Goal: Task Accomplishment & Management: Manage account settings

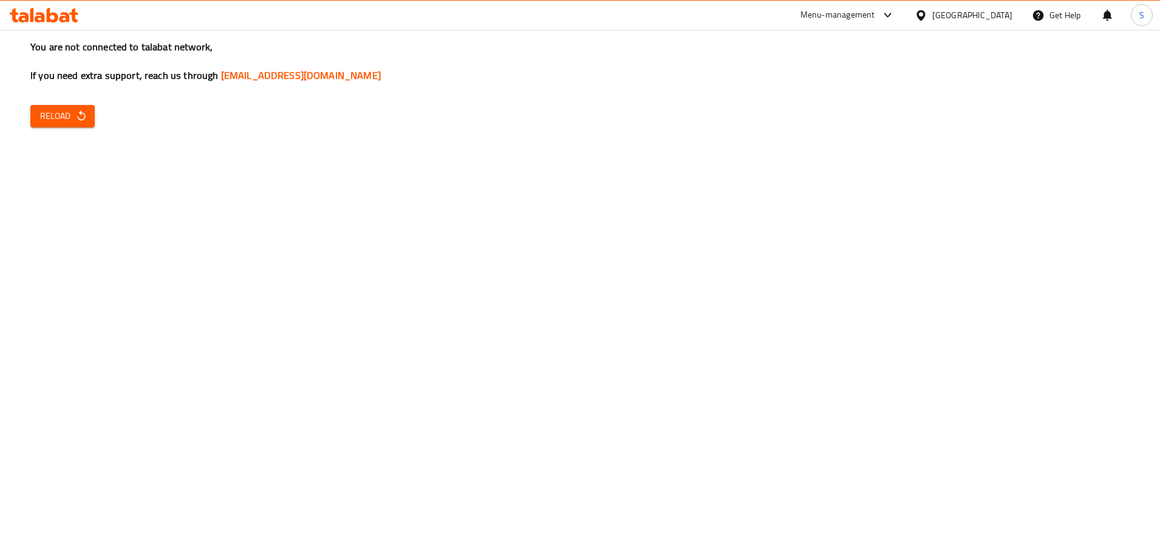
click at [76, 113] on icon "button" at bounding box center [81, 116] width 12 height 12
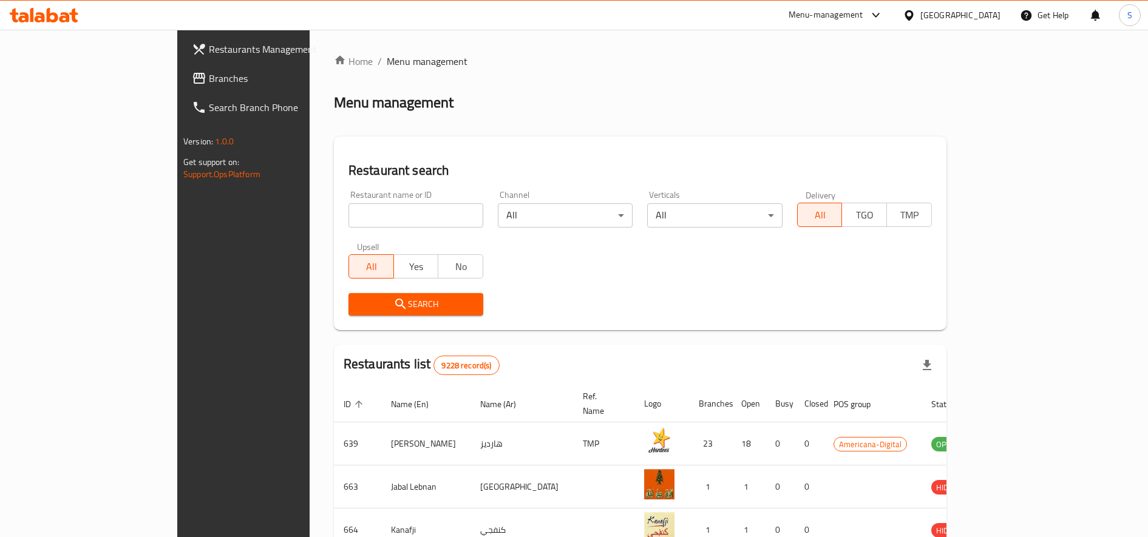
click at [370, 204] on input "search" at bounding box center [415, 215] width 135 height 24
type input "sush"
click button "Search" at bounding box center [415, 304] width 135 height 22
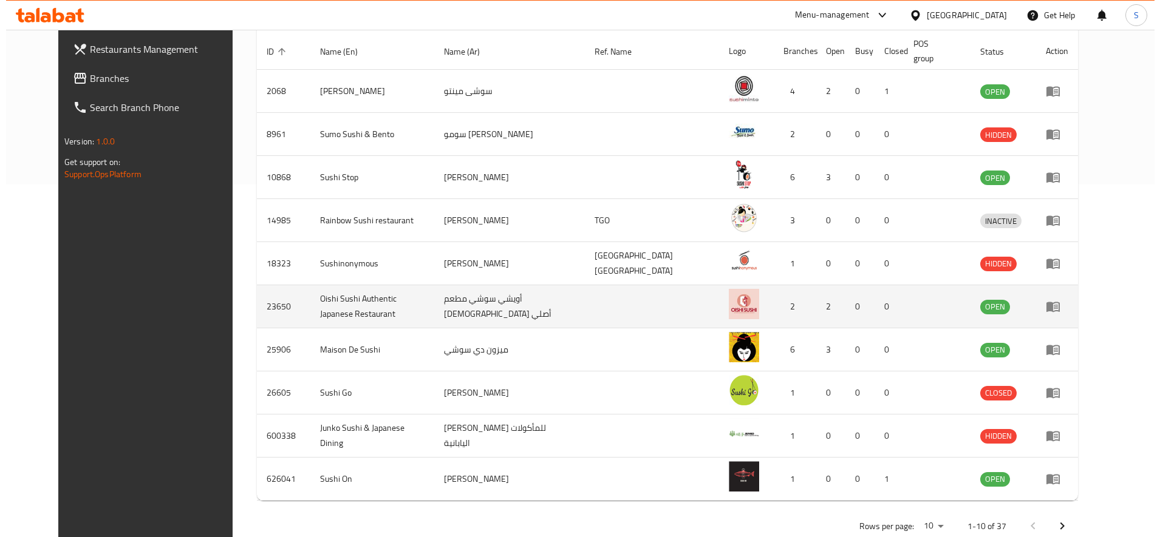
scroll to position [382, 0]
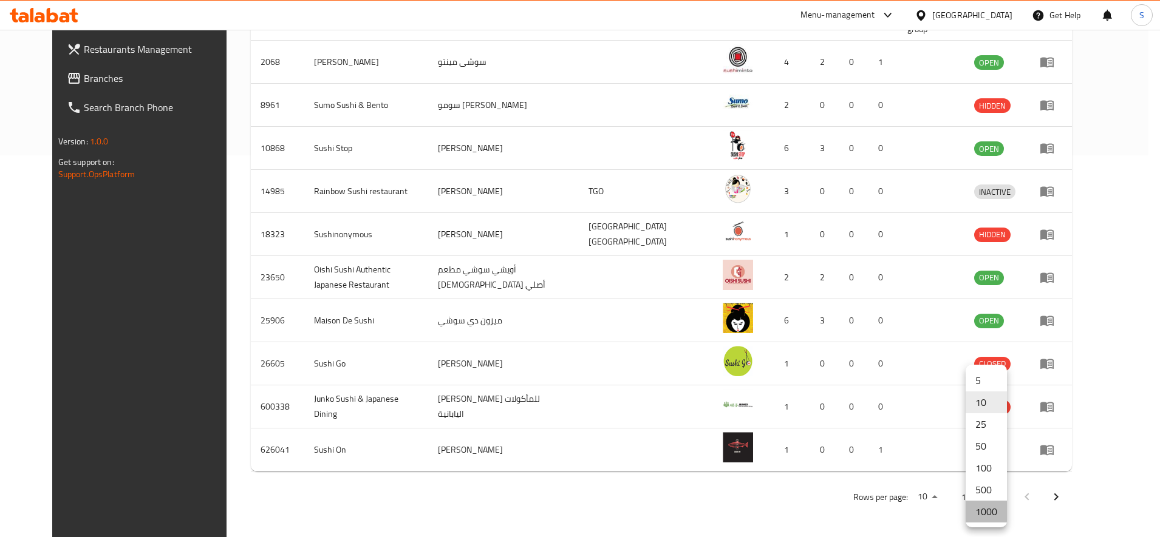
click at [984, 512] on li "1000" at bounding box center [985, 512] width 41 height 22
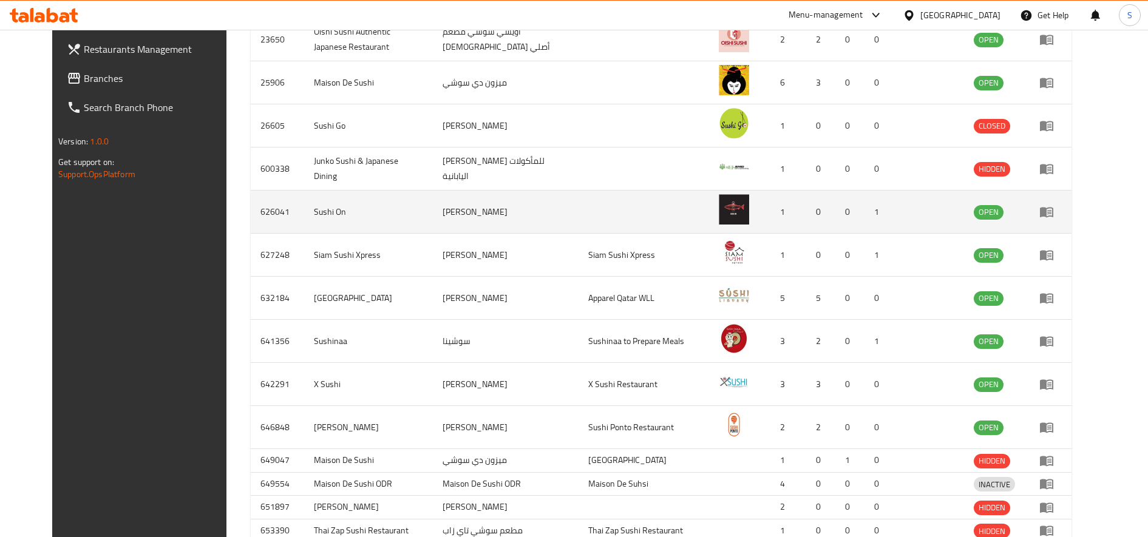
scroll to position [824, 0]
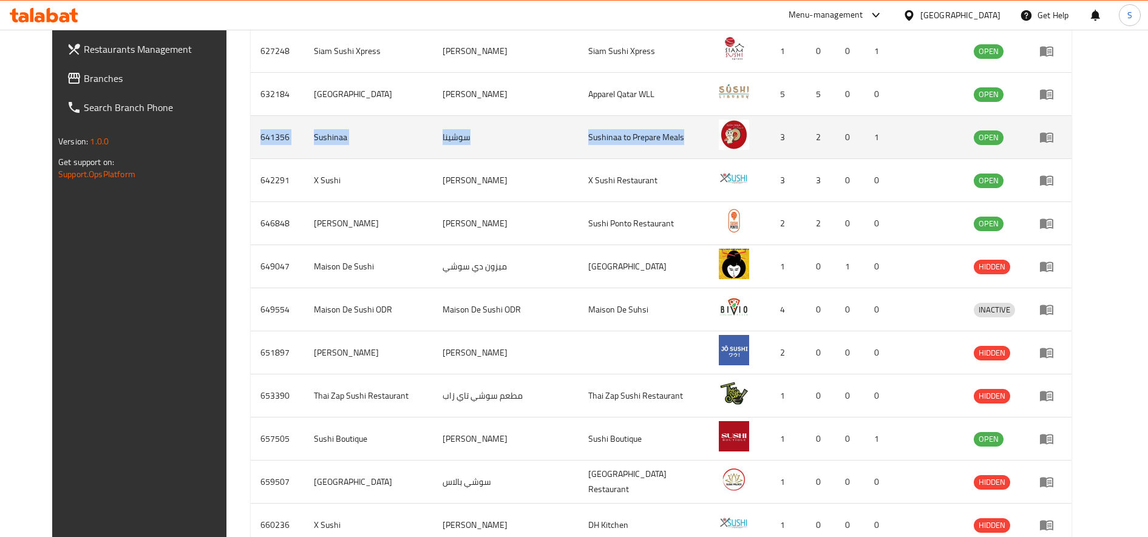
drag, startPoint x: 223, startPoint y: 141, endPoint x: 735, endPoint y: 131, distance: 511.9
click at [735, 131] on tr "641356 Sushinaa سوشينا Sushinaa to Prepare Meals 3 2 0 1 OPEN" at bounding box center [661, 137] width 821 height 43
click at [1054, 137] on icon "enhanced table" at bounding box center [1046, 137] width 15 height 15
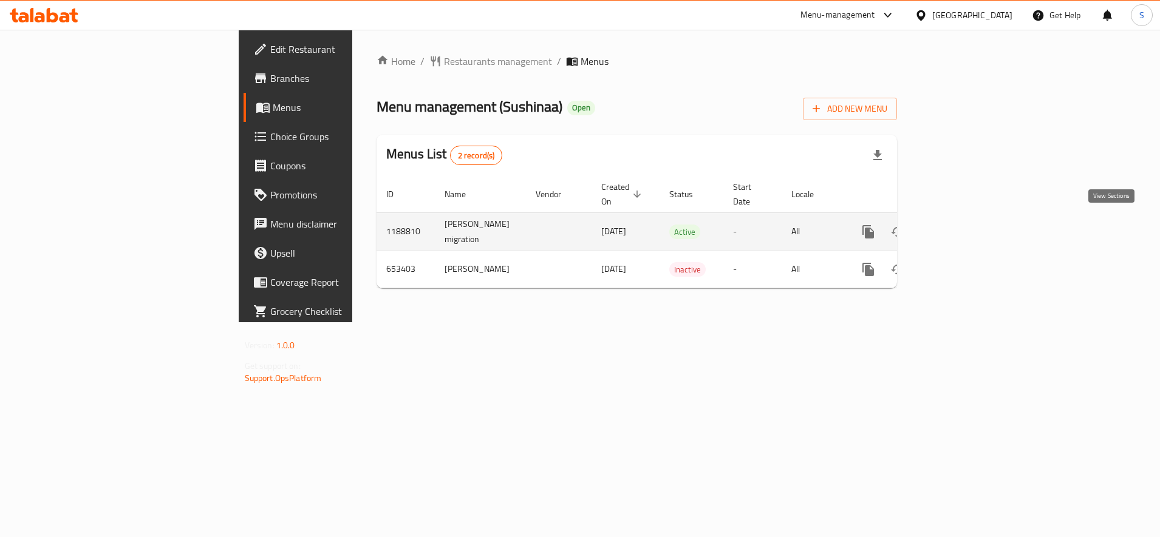
click at [963, 229] on icon "enhanced table" at bounding box center [955, 232] width 15 height 15
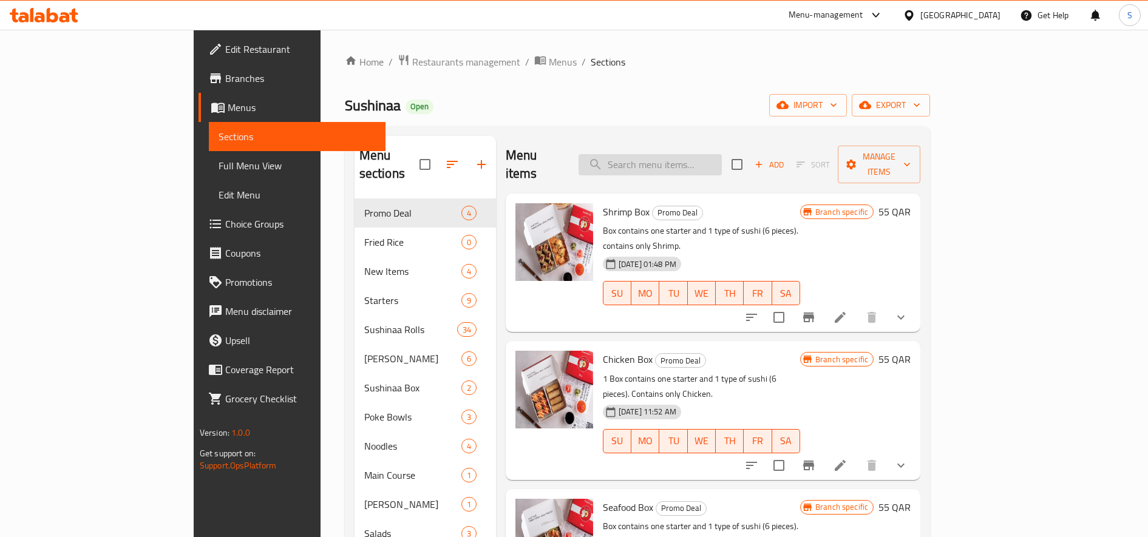
click at [716, 164] on input "search" at bounding box center [650, 164] width 143 height 21
paste input "Crunchy crab salad Spicy"
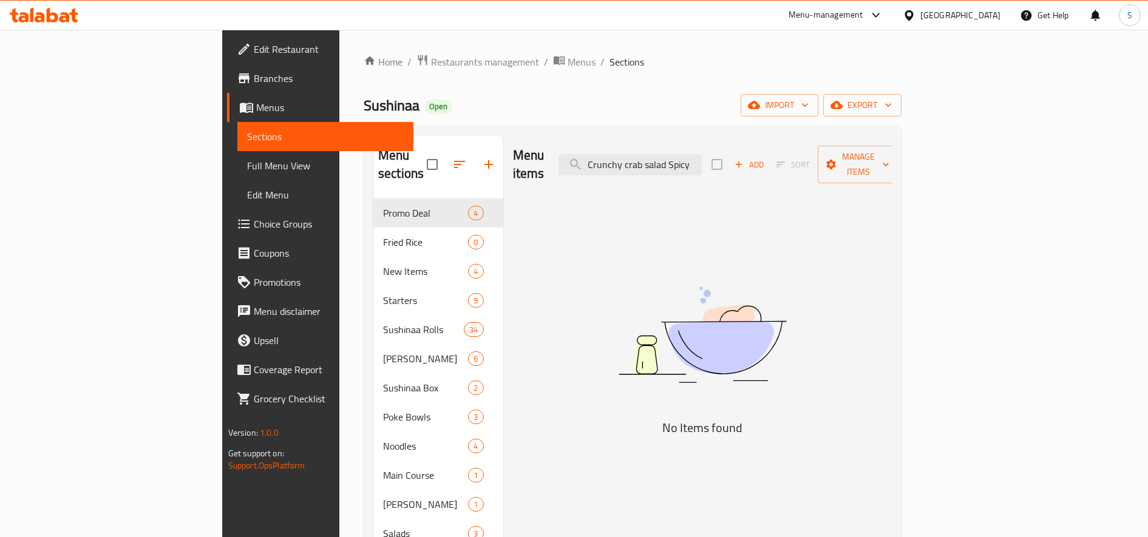
drag, startPoint x: 724, startPoint y: 150, endPoint x: 934, endPoint y: 138, distance: 210.4
click at [892, 138] on div "Menu items Crunchy crab salad Spicy Add Sort Manage items" at bounding box center [702, 165] width 379 height 58
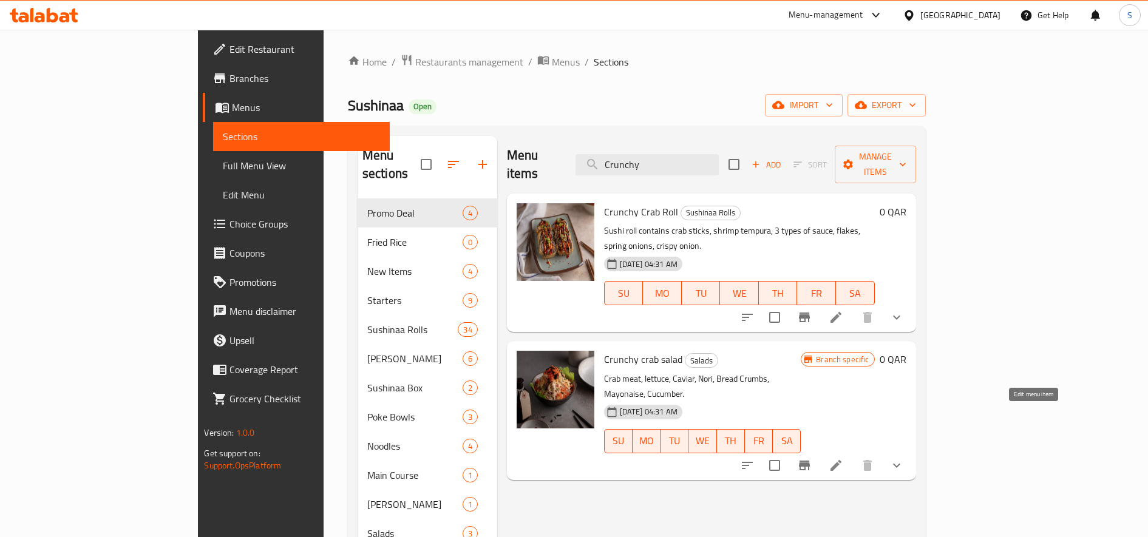
type input "Crunchy"
click at [843, 458] on icon at bounding box center [836, 465] width 15 height 15
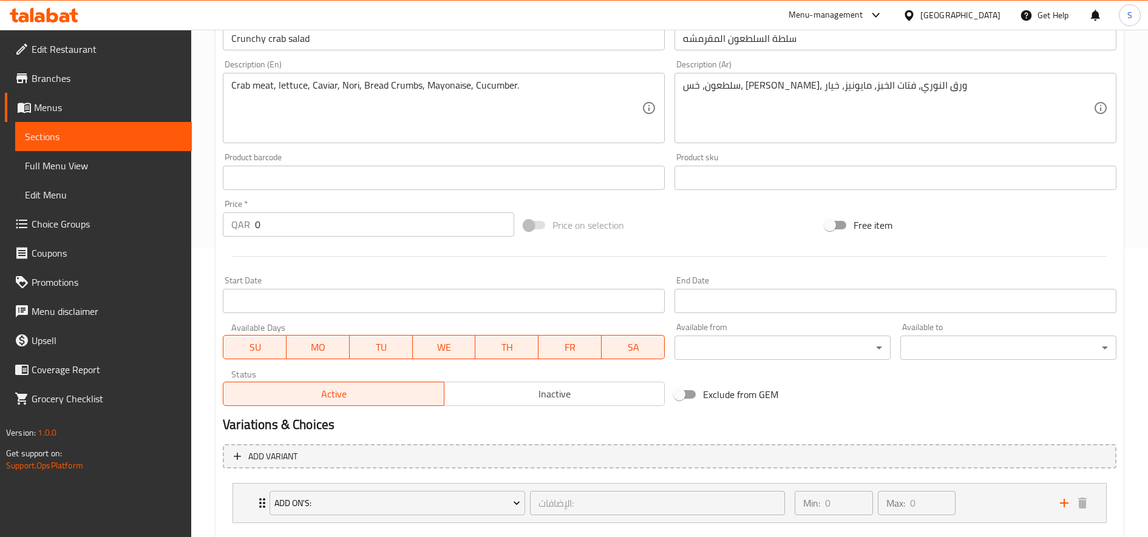
scroll to position [358, 0]
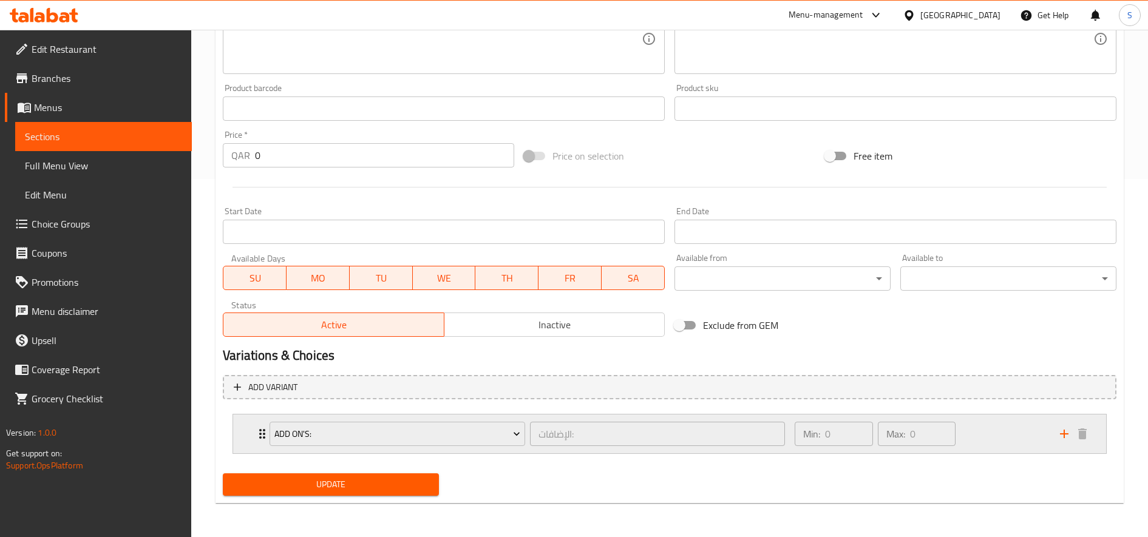
click at [648, 449] on div "الإضافات: ​" at bounding box center [658, 434] width 260 height 29
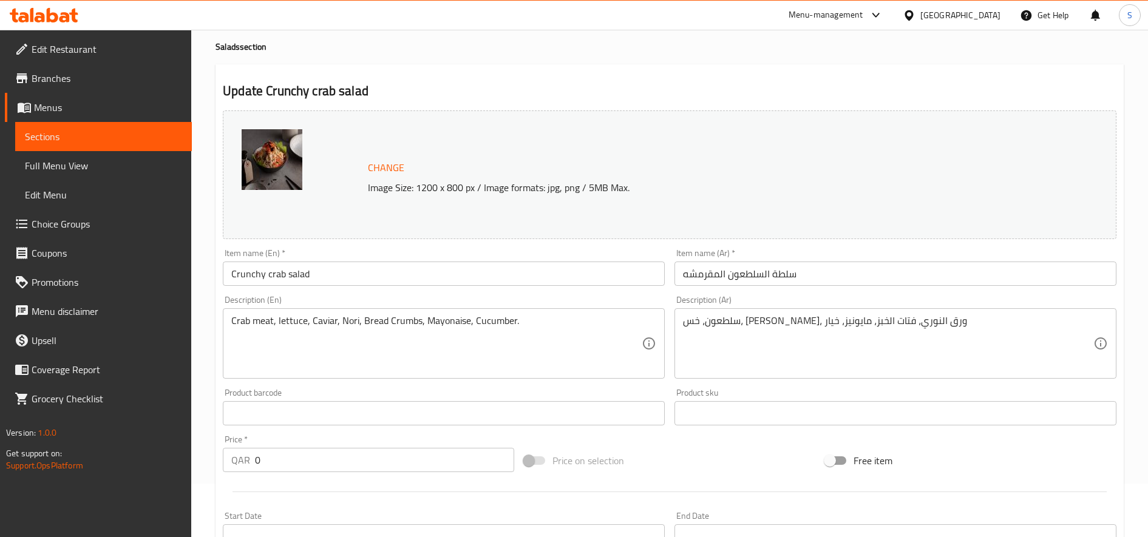
scroll to position [52, 0]
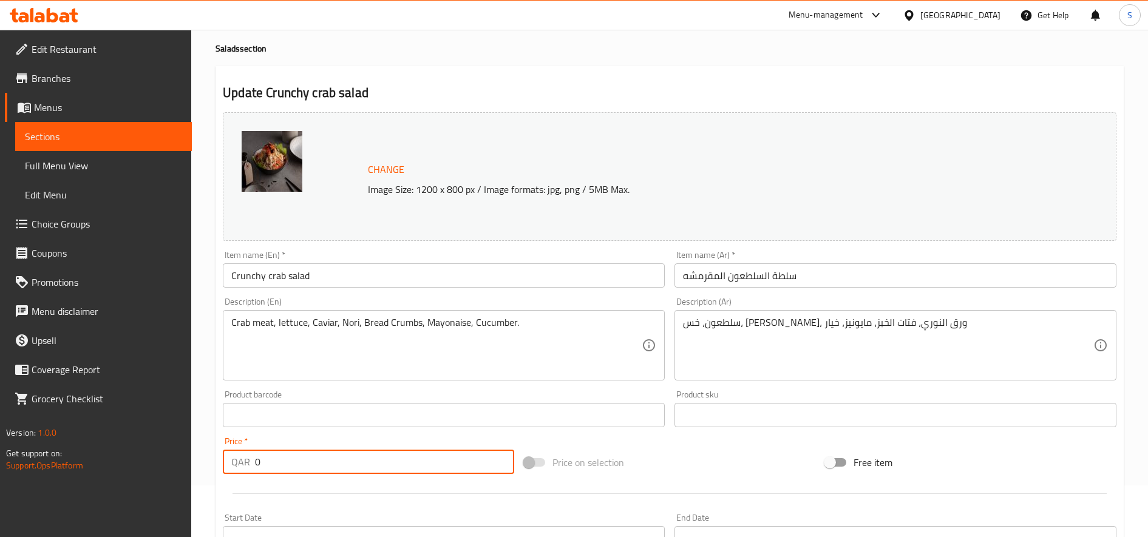
drag, startPoint x: 284, startPoint y: 466, endPoint x: 150, endPoint y: 471, distance: 133.7
click at [150, 471] on div "Edit Restaurant Branches Menus Sections Full Menu View Edit Menu Choice Groups …" at bounding box center [574, 485] width 1148 height 1015
paste input "42"
type input "42"
click at [444, 482] on div at bounding box center [669, 494] width 903 height 30
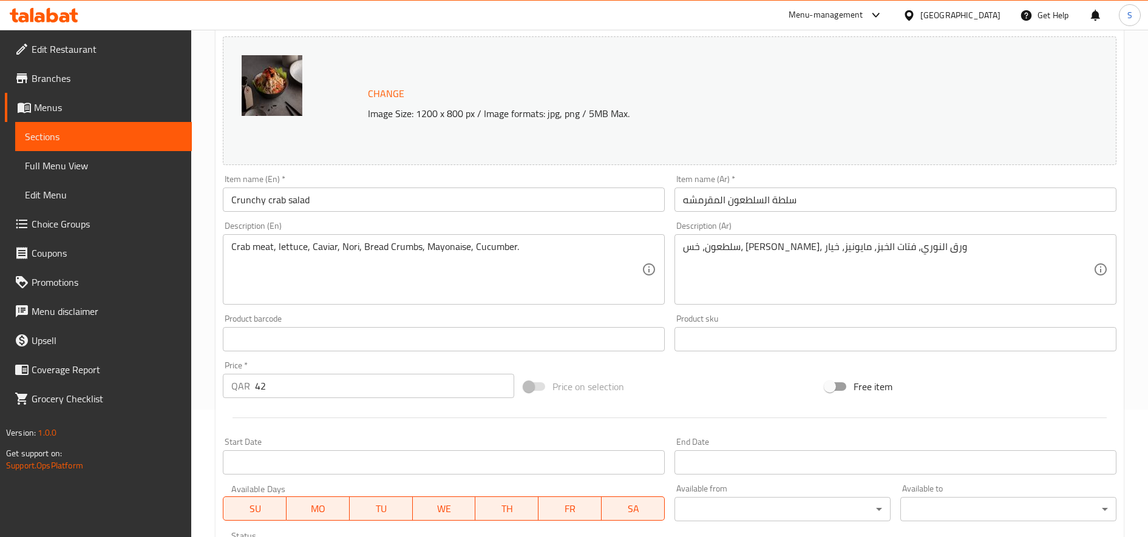
scroll to position [507, 0]
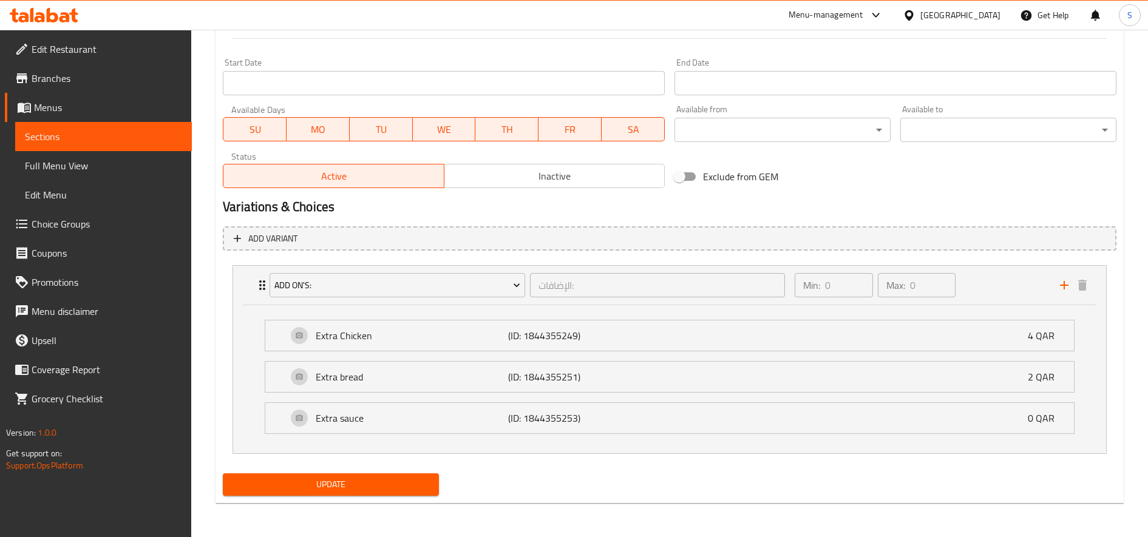
click at [813, 177] on div "Exclude from GEM" at bounding box center [820, 176] width 301 height 33
click at [328, 489] on span "Update" at bounding box center [331, 484] width 197 height 15
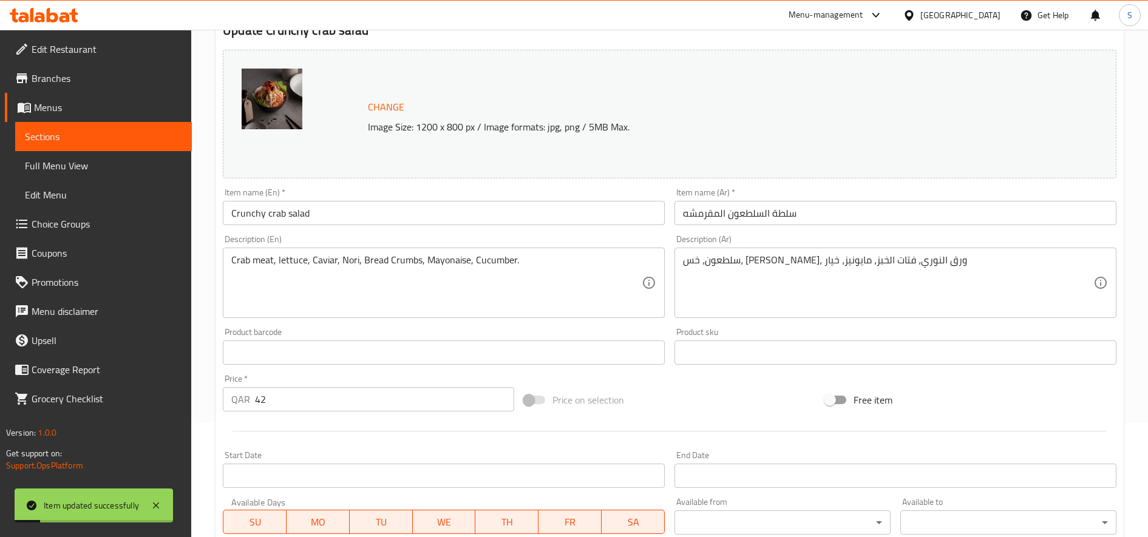
scroll to position [0, 0]
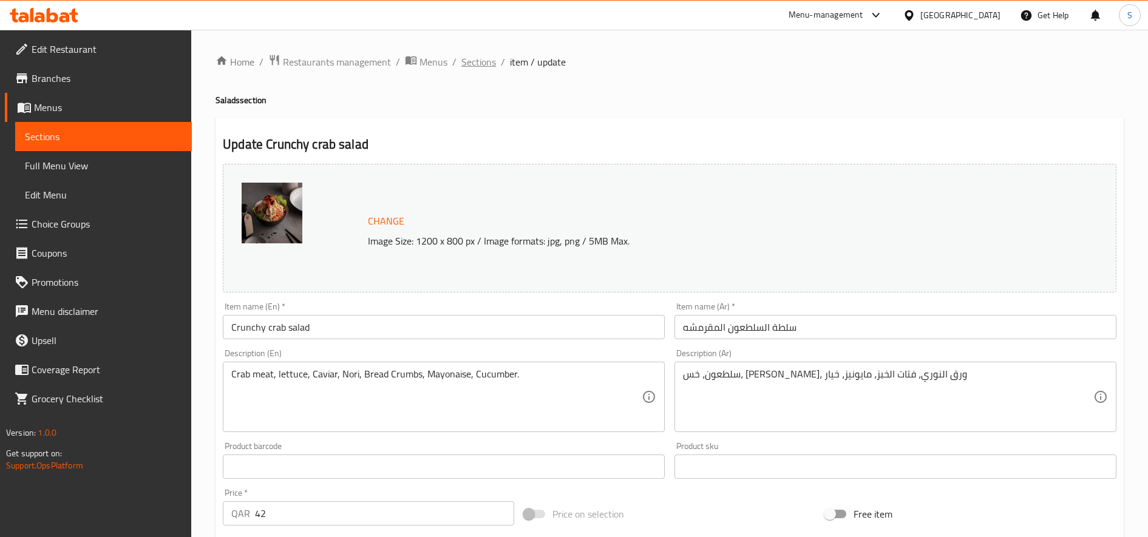
click at [470, 69] on span "Sections" at bounding box center [478, 62] width 35 height 15
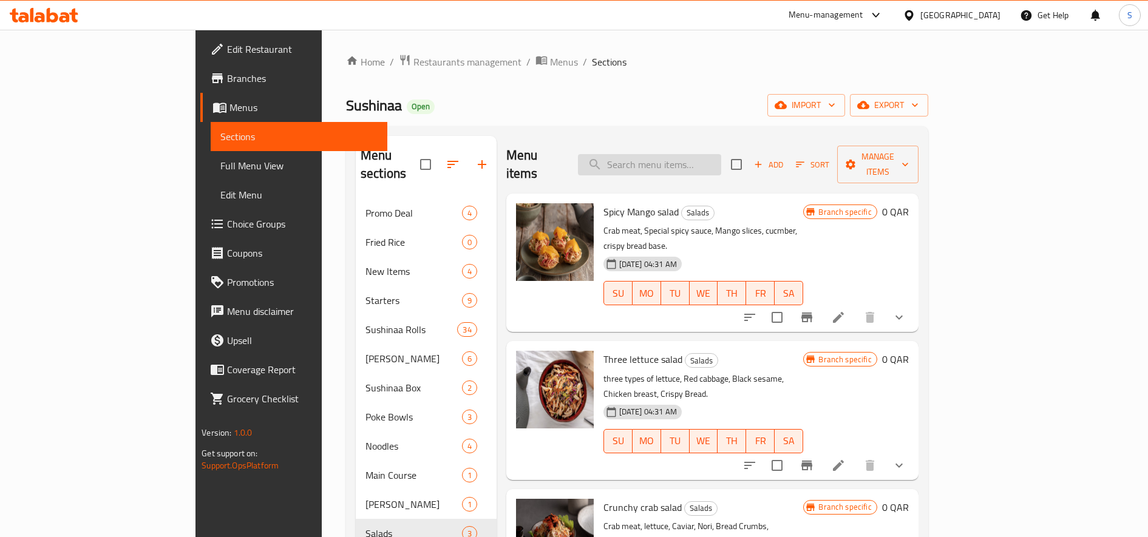
click at [719, 154] on input "search" at bounding box center [649, 164] width 143 height 21
paste input "Crunchy crab salad"
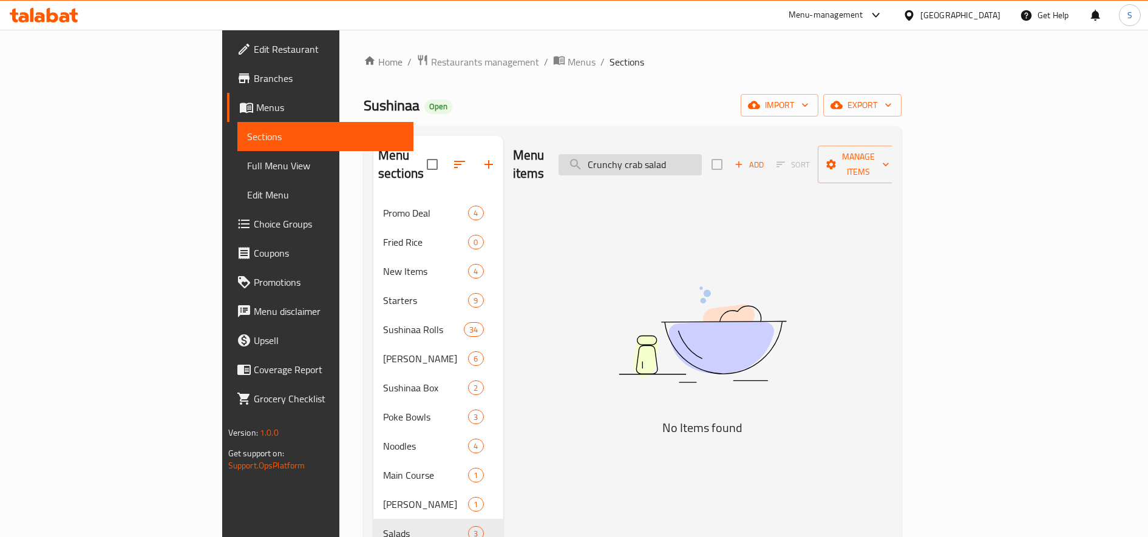
drag, startPoint x: 745, startPoint y: 155, endPoint x: 708, endPoint y: 156, distance: 37.0
click at [702, 156] on input "Crunchy crab salad" at bounding box center [630, 164] width 143 height 21
click at [699, 155] on input "Crunchy crab salad" at bounding box center [630, 164] width 143 height 21
drag, startPoint x: 716, startPoint y: 155, endPoint x: 784, endPoint y: 162, distance: 68.3
click at [788, 160] on div "Menu items Crunchy crab salad Add Sort Manage items" at bounding box center [702, 165] width 379 height 58
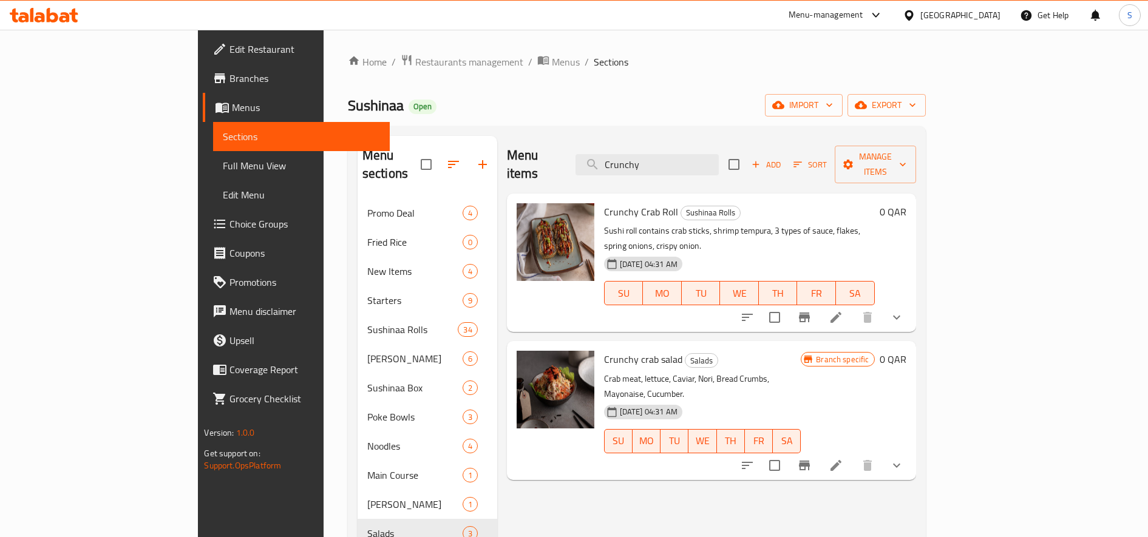
type input "Crunchy"
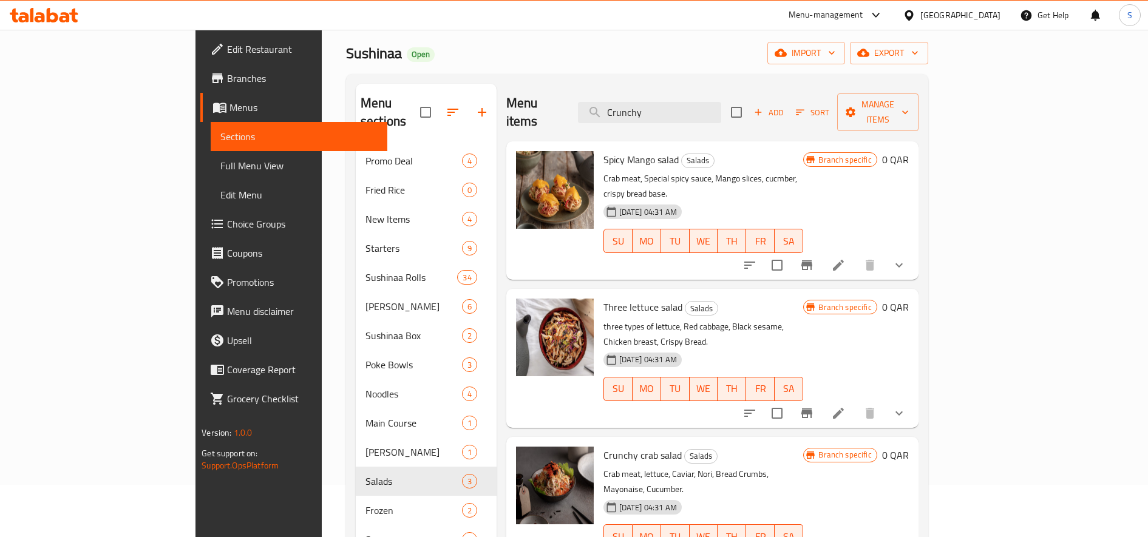
scroll to position [76, 0]
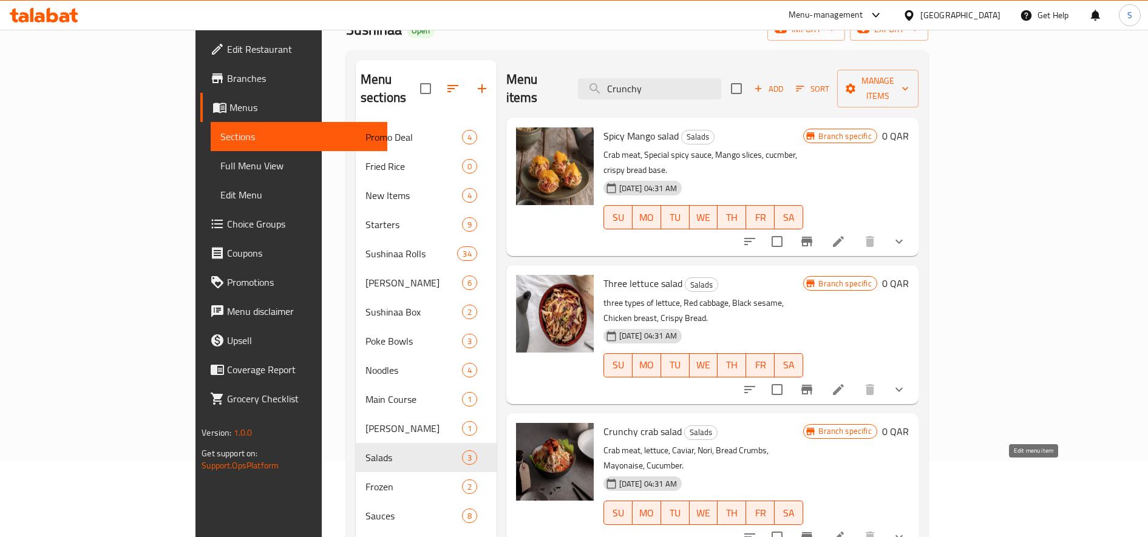
click at [846, 530] on icon at bounding box center [838, 537] width 15 height 15
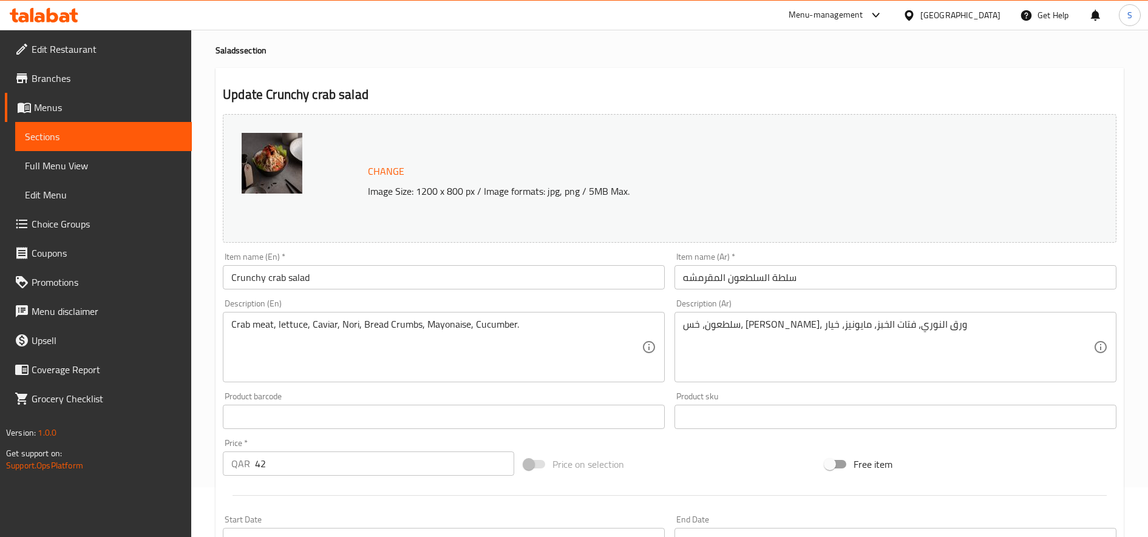
scroll to position [76, 0]
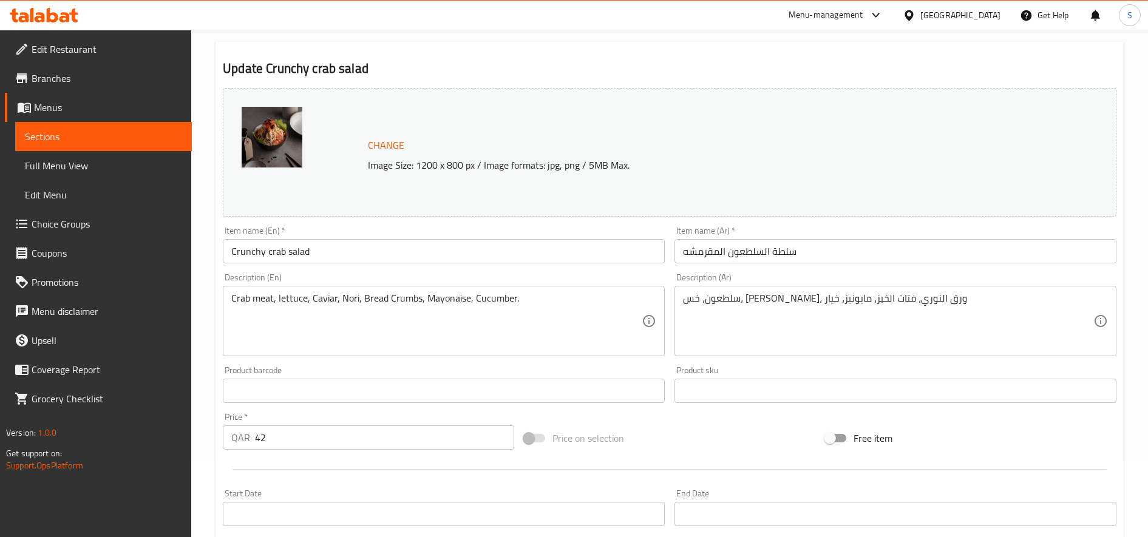
click at [301, 450] on div "Price   * QAR 42 Price *" at bounding box center [368, 431] width 301 height 47
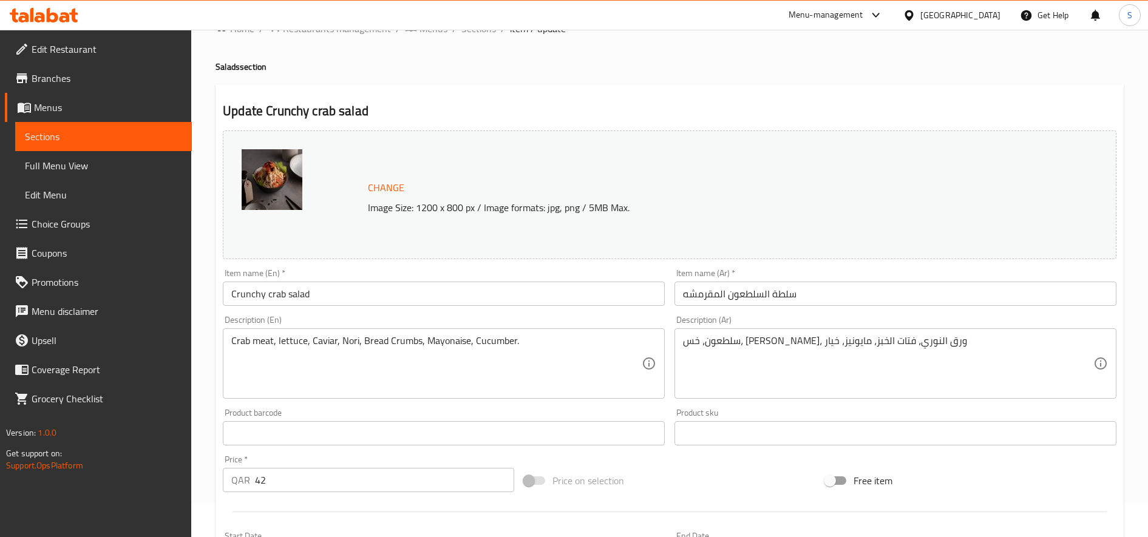
scroll to position [0, 0]
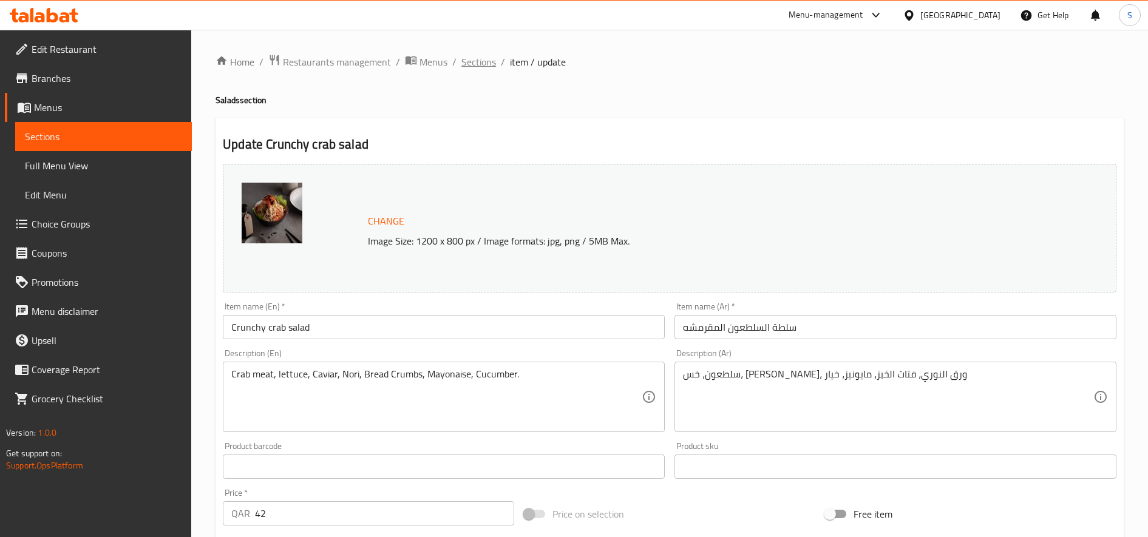
click at [473, 63] on span "Sections" at bounding box center [478, 62] width 35 height 15
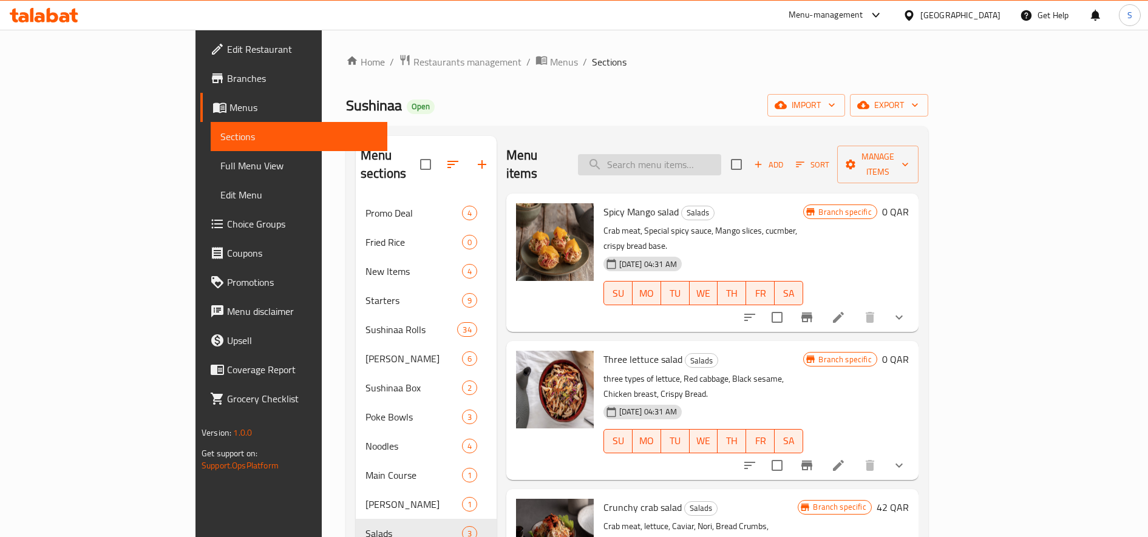
click at [701, 161] on input "search" at bounding box center [649, 164] width 143 height 21
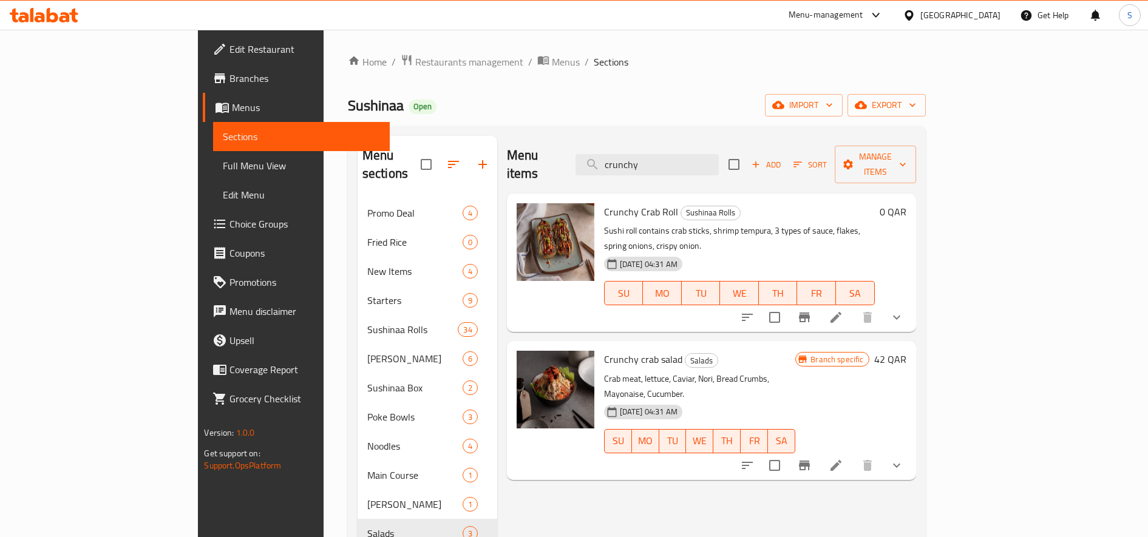
drag, startPoint x: 734, startPoint y: 160, endPoint x: 620, endPoint y: 156, distance: 114.2
click at [620, 156] on div "Menu items crunchy Add Sort Manage items" at bounding box center [711, 165] width 409 height 58
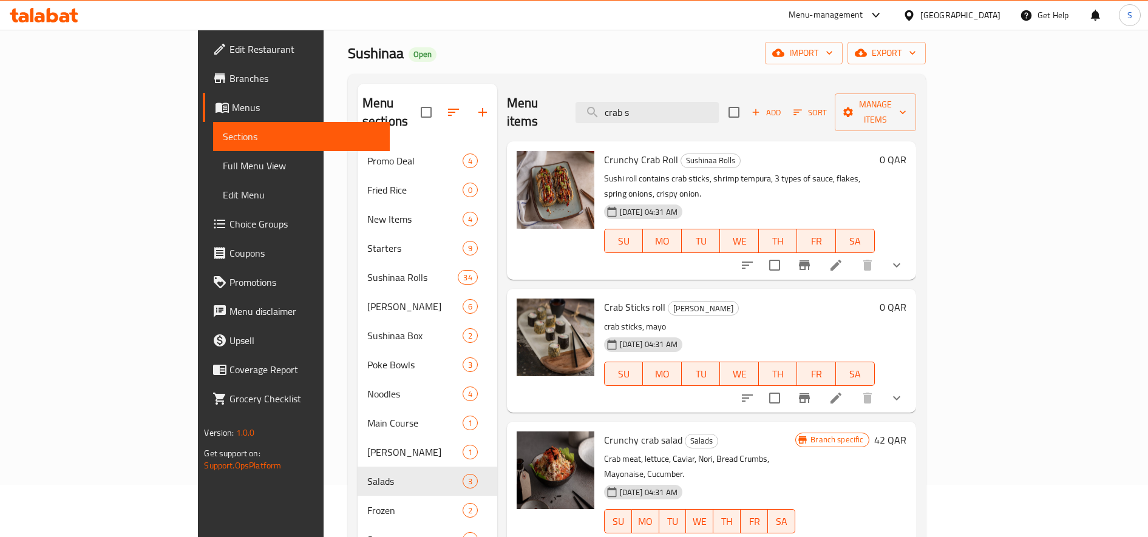
scroll to position [76, 0]
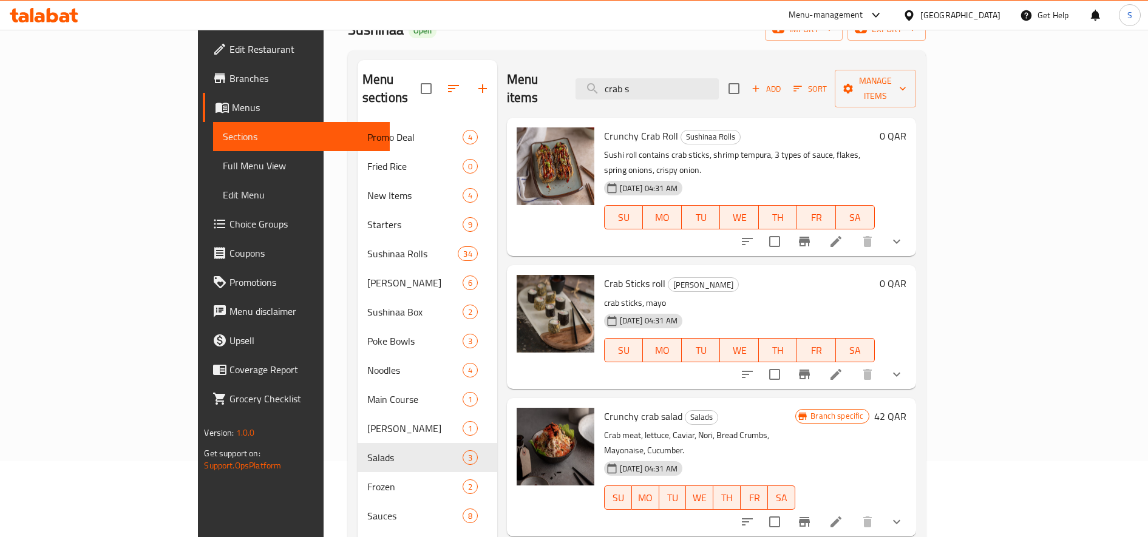
type input "crab s"
click at [843, 515] on icon at bounding box center [836, 522] width 15 height 15
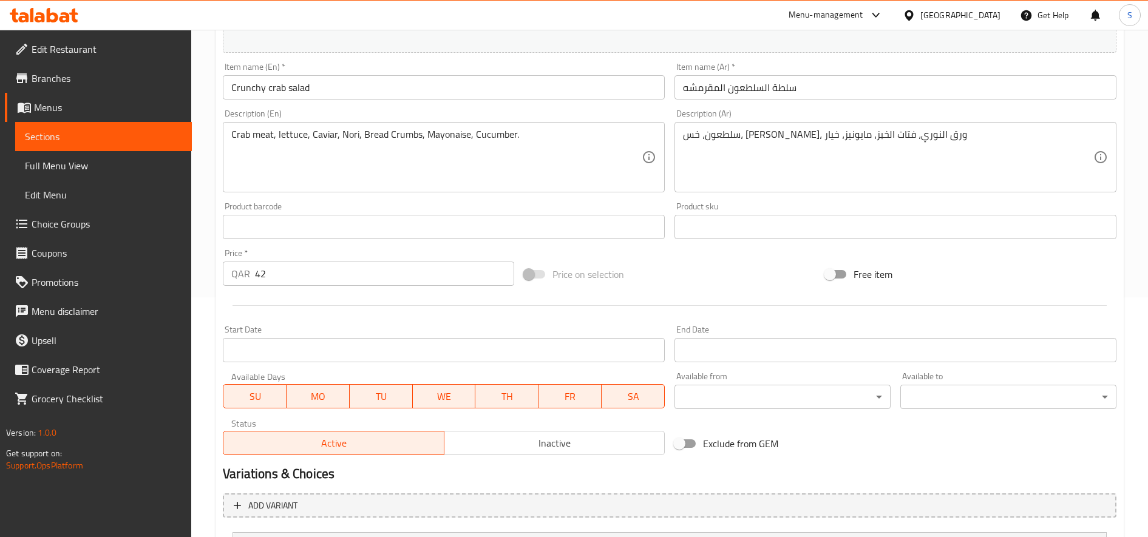
scroll to position [358, 0]
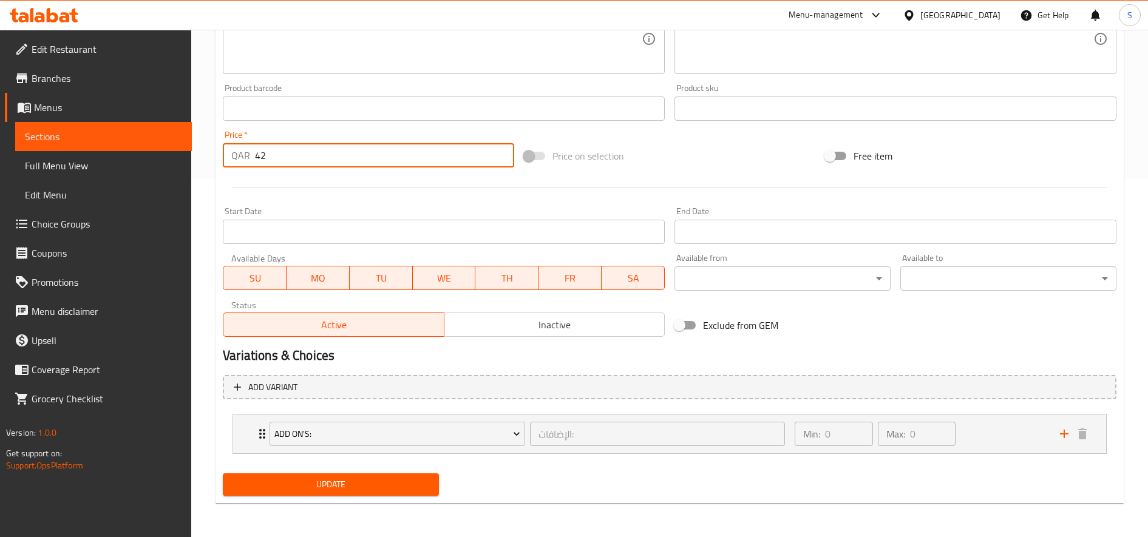
drag, startPoint x: 273, startPoint y: 151, endPoint x: 168, endPoint y: 189, distance: 112.4
click at [95, 153] on div "Edit Restaurant Branches Menus Sections Full Menu View Edit Menu Choice Groups …" at bounding box center [574, 105] width 1148 height 866
paste input "39"
type input "39"
click at [352, 495] on button "Update" at bounding box center [331, 485] width 216 height 22
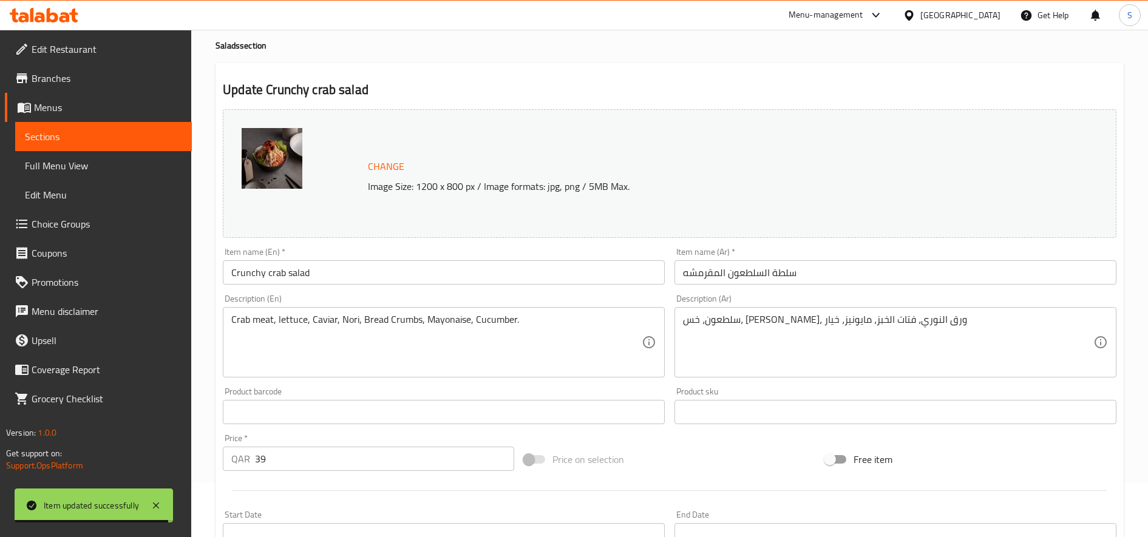
scroll to position [0, 0]
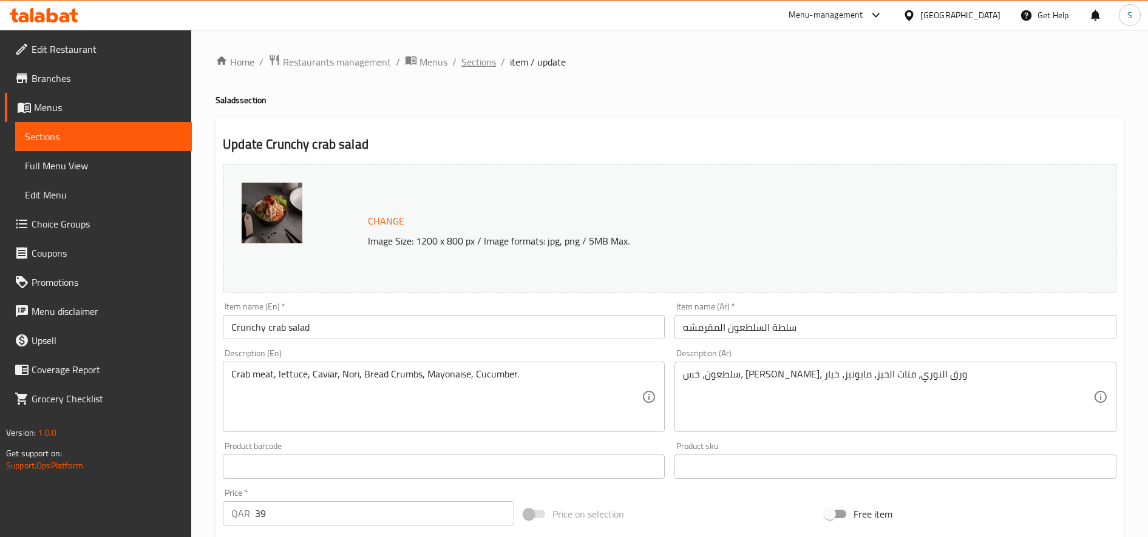
click at [481, 65] on span "Sections" at bounding box center [478, 62] width 35 height 15
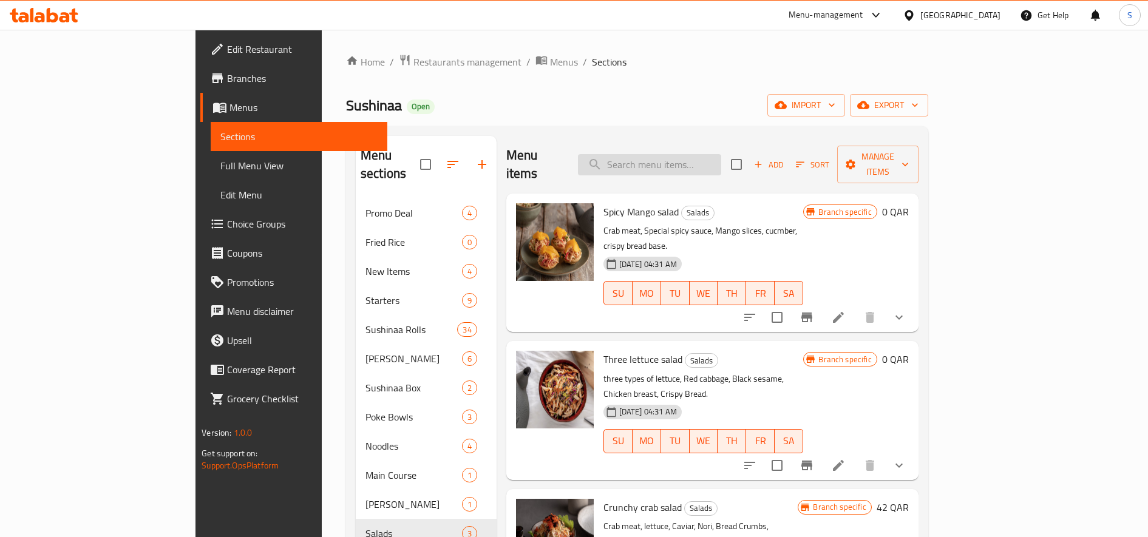
click at [712, 162] on input "search" at bounding box center [649, 164] width 143 height 21
paste input "Spicy Mango salad"
type input "Spicy Mango salad"
click at [846, 310] on icon at bounding box center [838, 317] width 15 height 15
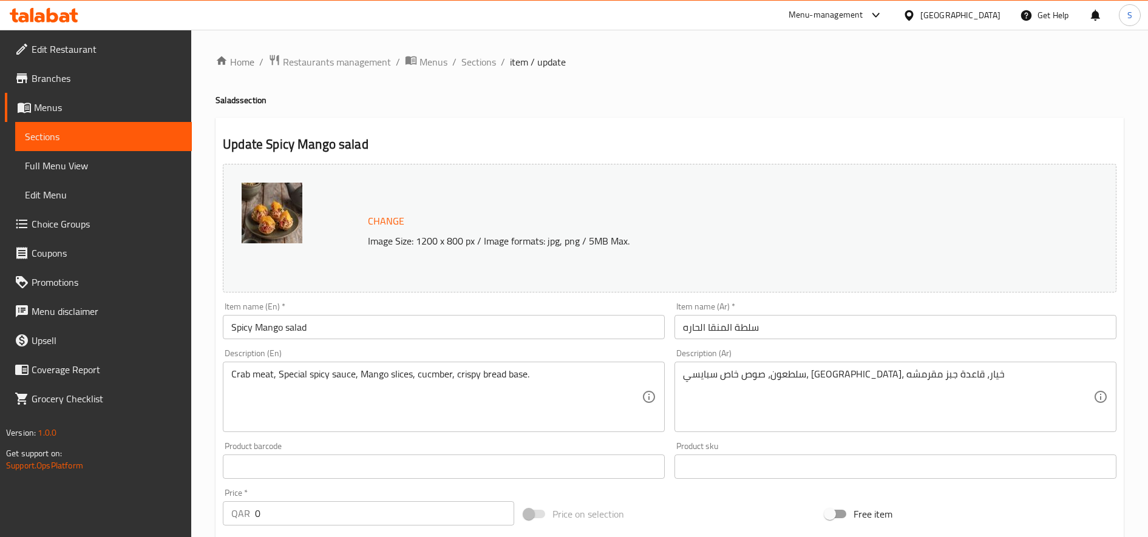
drag, startPoint x: 273, startPoint y: 512, endPoint x: 187, endPoint y: 509, distance: 85.7
click at [187, 509] on div "Edit Restaurant Branches Menus Sections Full Menu View Edit Menu Choice Groups …" at bounding box center [574, 466] width 1148 height 873
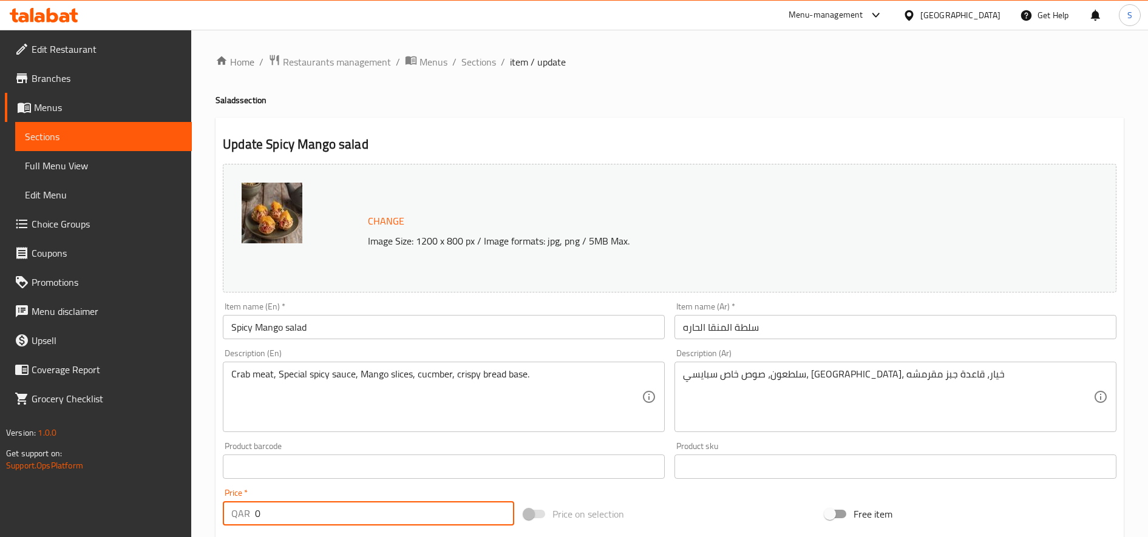
paste input "36"
type input "36"
click at [309, 494] on div "Price   * QAR 36 Price *" at bounding box center [368, 507] width 291 height 37
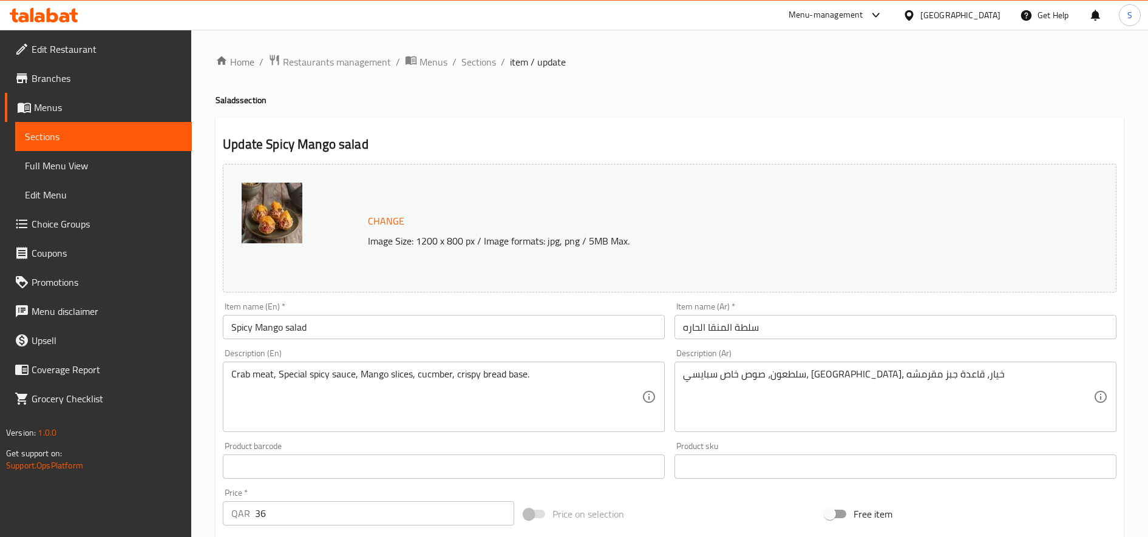
scroll to position [365, 0]
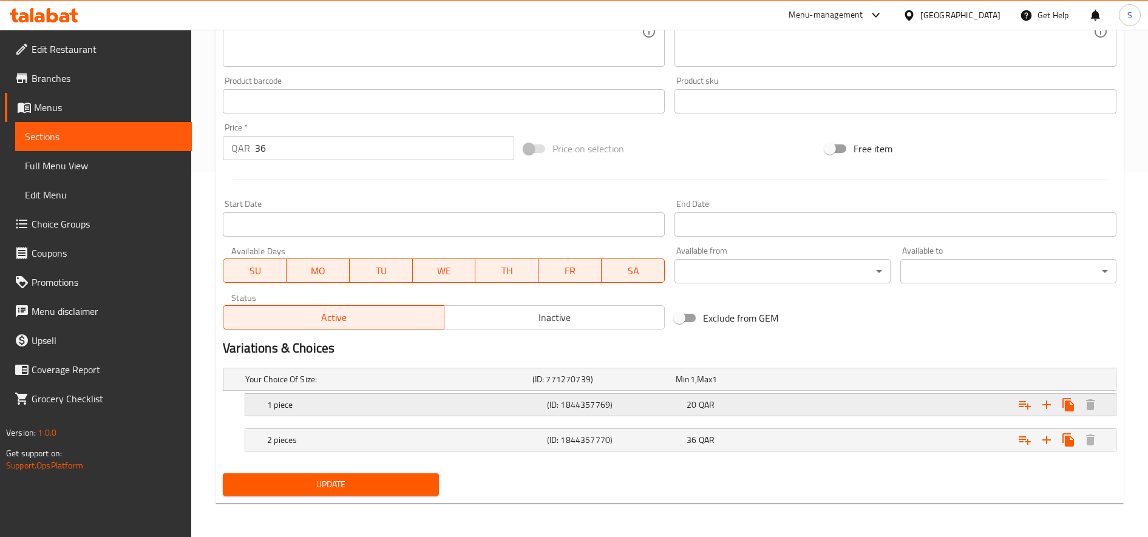
click at [706, 405] on span "QAR" at bounding box center [707, 405] width 16 height 16
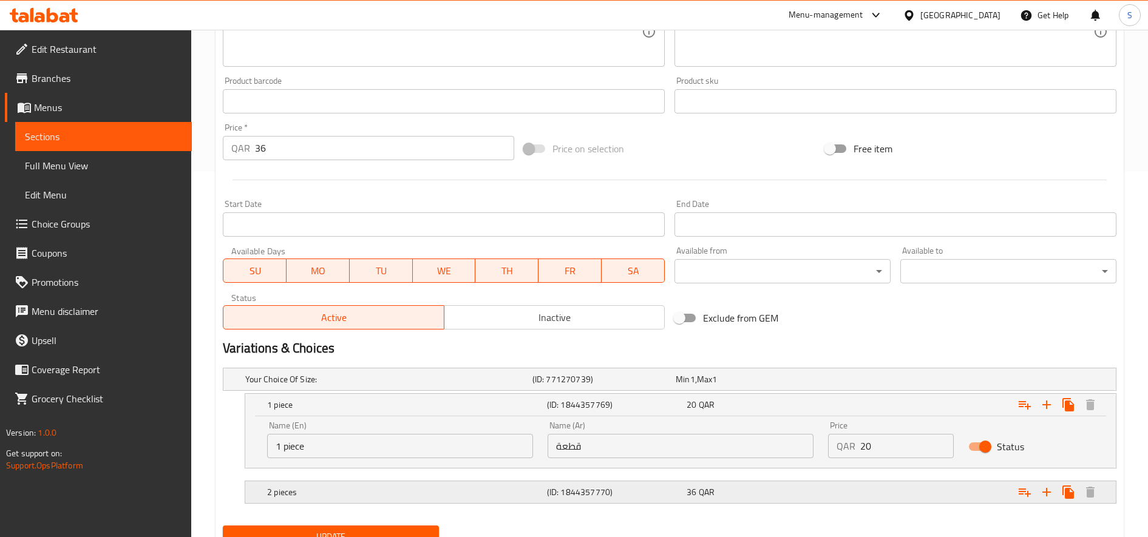
click at [849, 491] on div "Expand" at bounding box center [964, 492] width 280 height 27
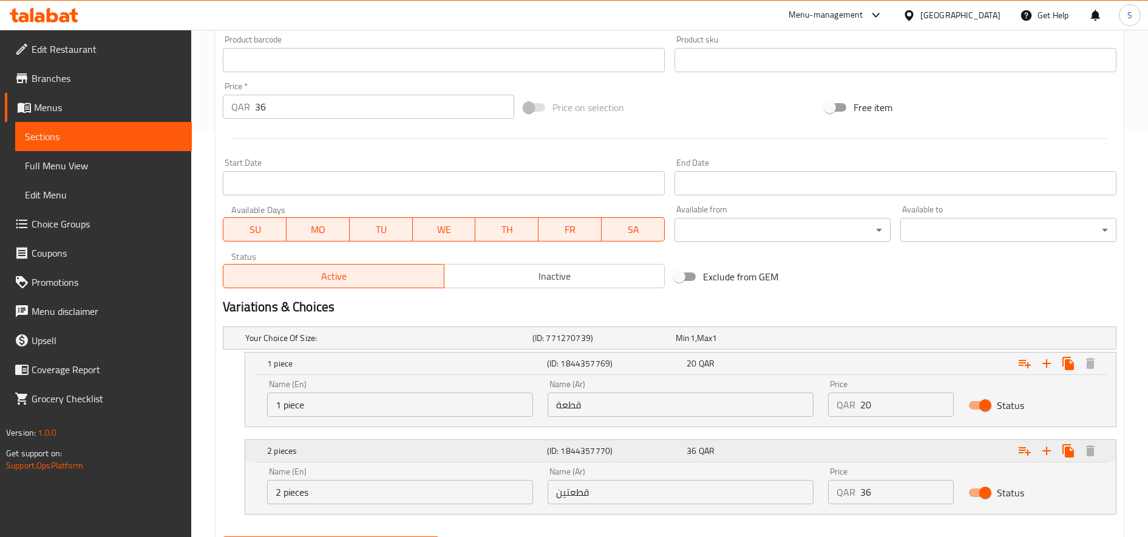
scroll to position [470, 0]
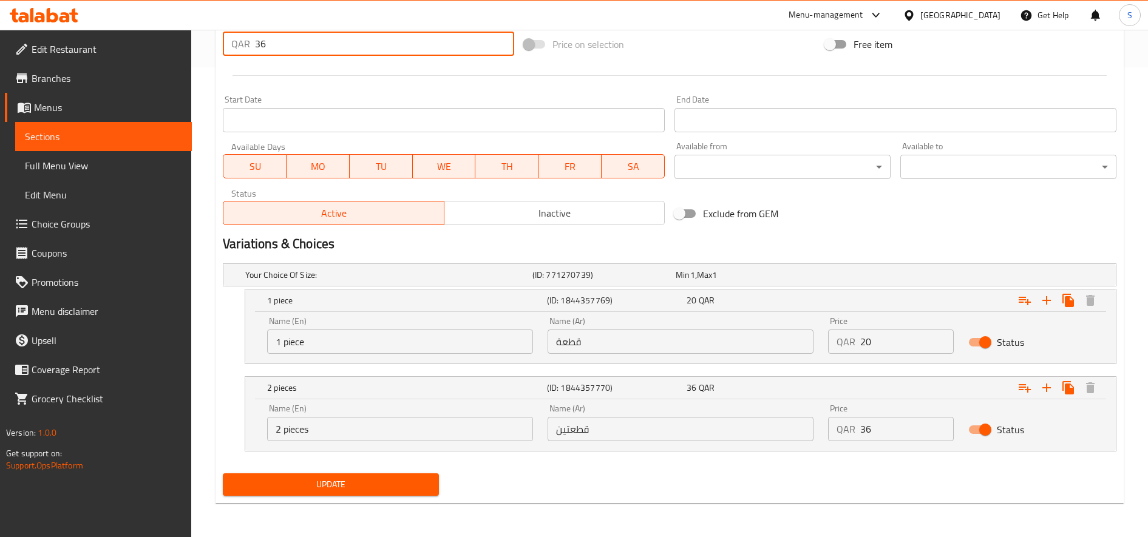
drag, startPoint x: 295, startPoint y: 45, endPoint x: 165, endPoint y: 44, distance: 130.5
click at [165, 44] on div "Edit Restaurant Branches Menus Sections Full Menu View Edit Menu Choice Groups …" at bounding box center [574, 48] width 1148 height 977
click at [379, 64] on div at bounding box center [669, 76] width 903 height 30
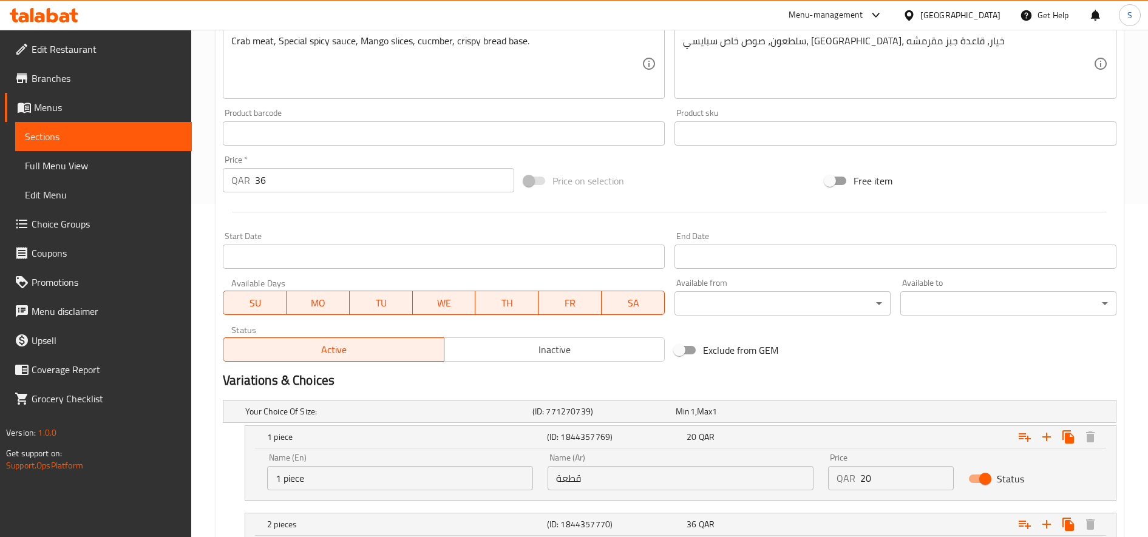
scroll to position [242, 0]
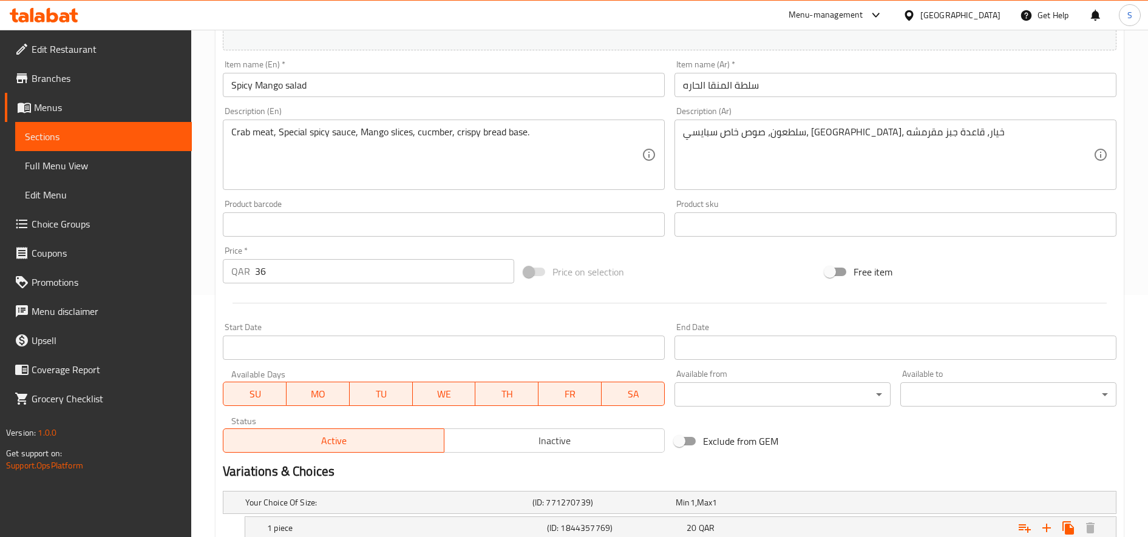
drag, startPoint x: 357, startPoint y: 271, endPoint x: 94, endPoint y: 265, distance: 263.0
click at [95, 265] on div "Edit Restaurant Branches Menus Sections Full Menu View Edit Menu Choice Groups …" at bounding box center [574, 276] width 1148 height 977
click at [440, 346] on div "Start Date Start Date" at bounding box center [444, 341] width 442 height 37
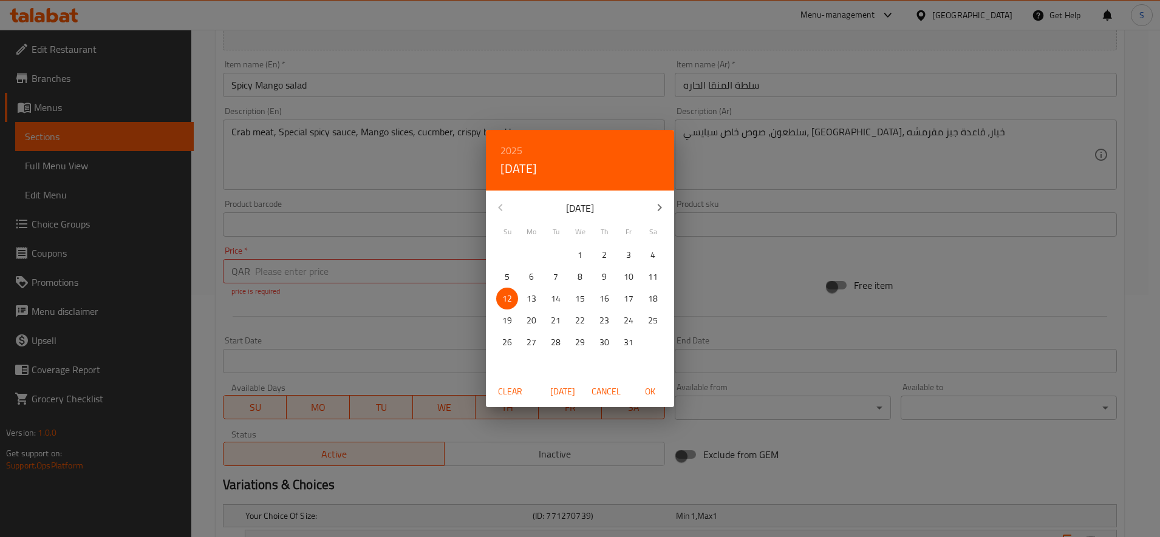
click at [388, 290] on div "2025 Sun, Oct 12 October 2025 Su Mo Tu We Th Fr Sa 28 29 30 1 2 3 4 5 6 7 8 9 1…" at bounding box center [580, 268] width 1160 height 537
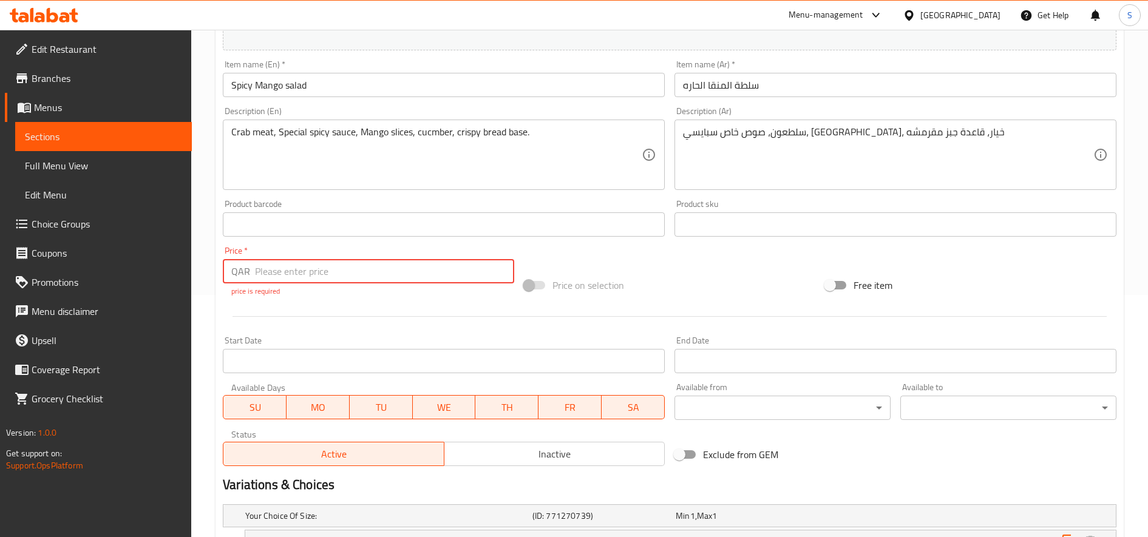
click at [352, 267] on input "number" at bounding box center [384, 271] width 259 height 24
click at [395, 303] on div at bounding box center [669, 317] width 903 height 30
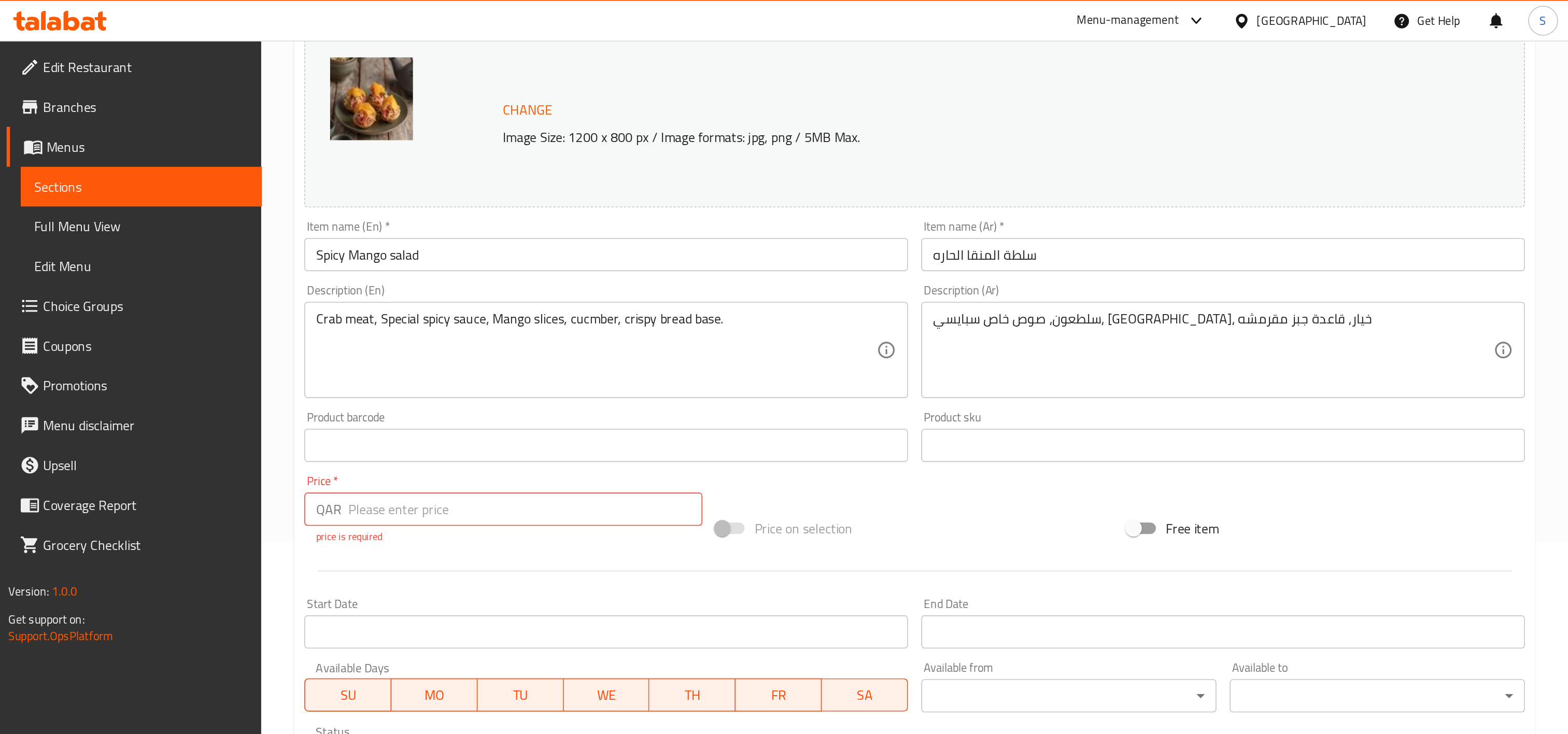
scroll to position [0, 0]
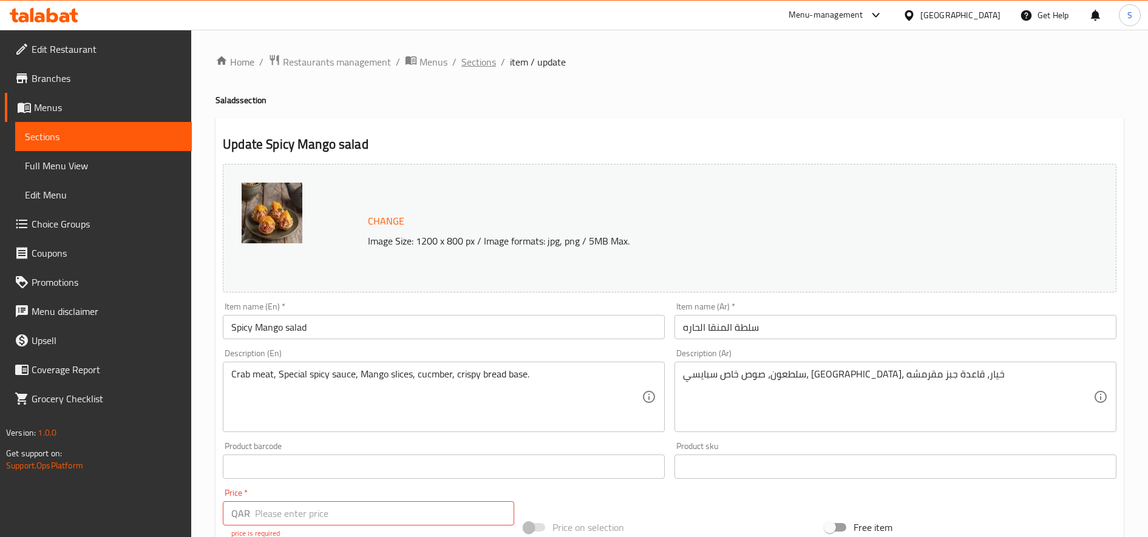
click at [488, 63] on span "Sections" at bounding box center [478, 62] width 35 height 15
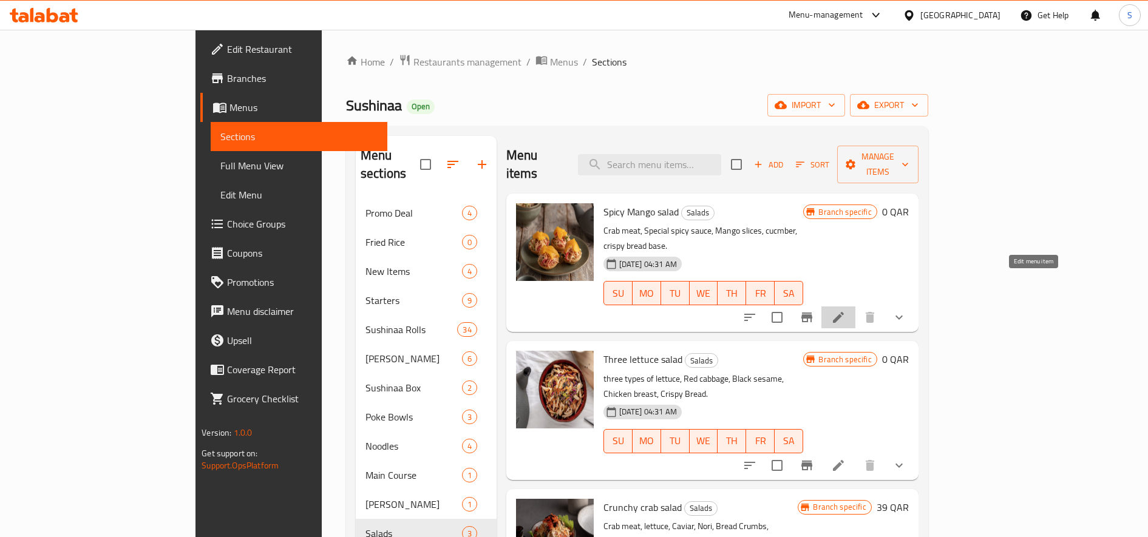
click at [844, 312] on icon at bounding box center [838, 317] width 11 height 11
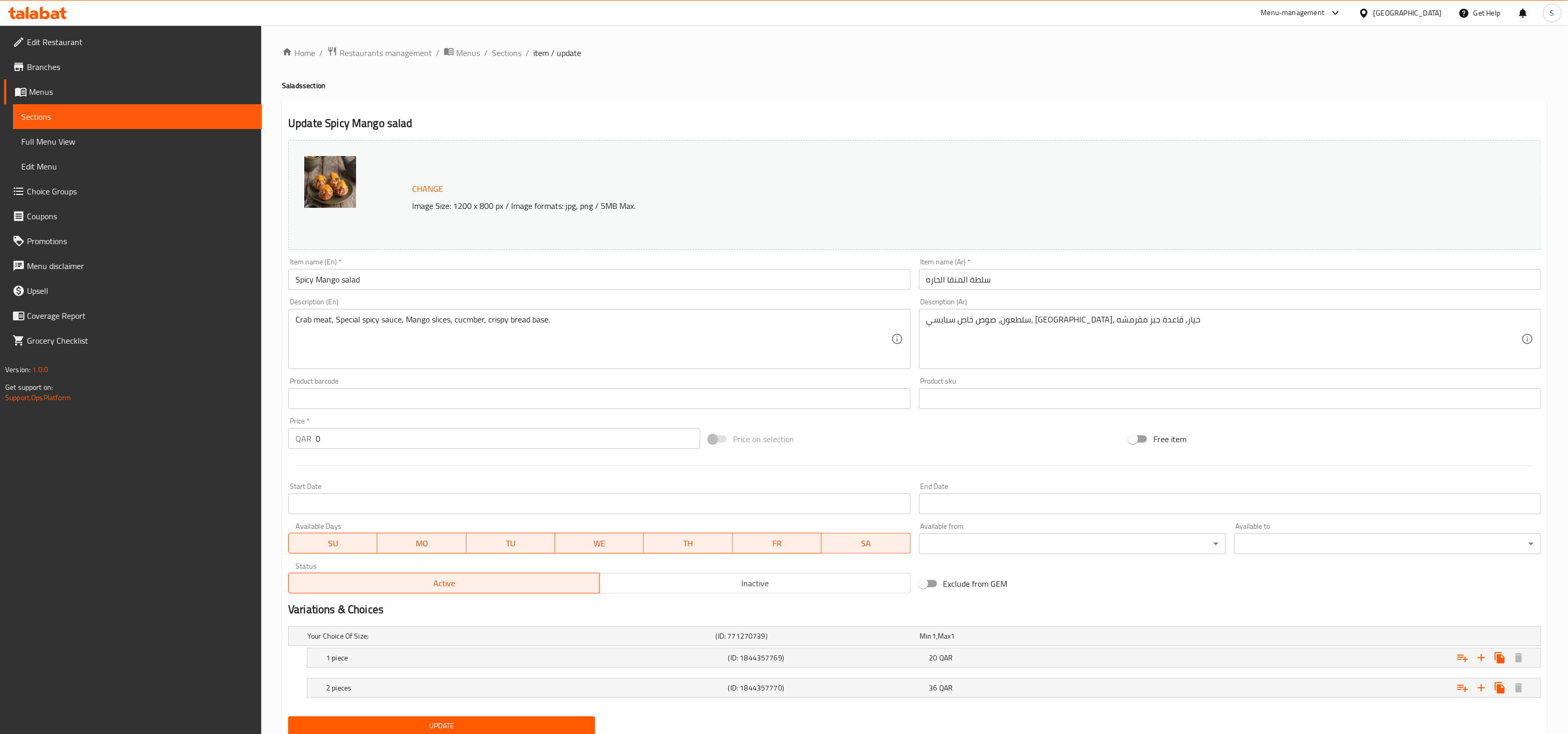
click at [439, 458] on h2 "Variations & Choices" at bounding box center [914, 609] width 1252 height 15
click at [888, 458] on h5 "(ID: 771270739)" at bounding box center [815, 636] width 200 height 10
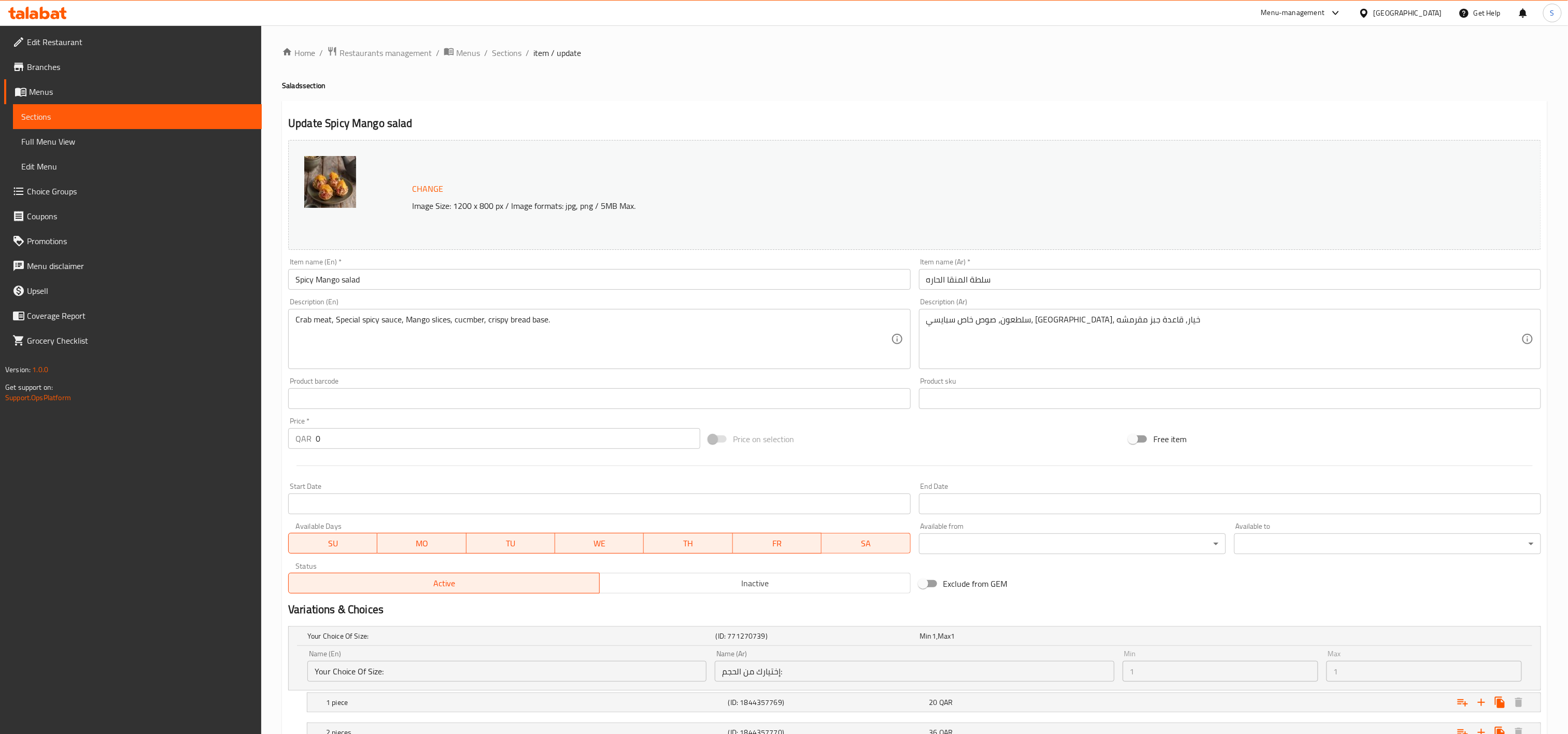
click at [506, 55] on span "Sections" at bounding box center [506, 53] width 30 height 13
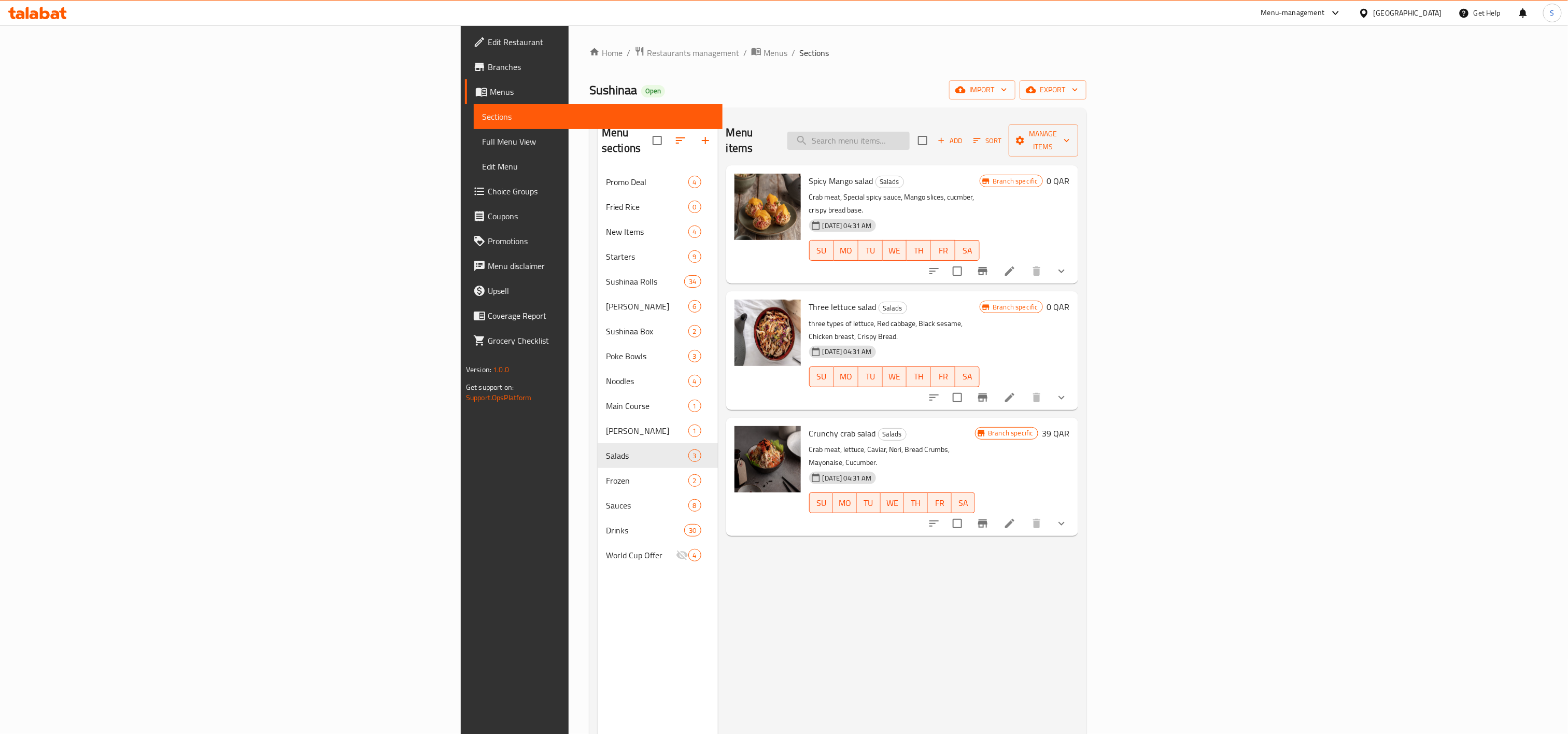
click at [910, 132] on input "search" at bounding box center [848, 140] width 122 height 18
paste input "Salt edamame"
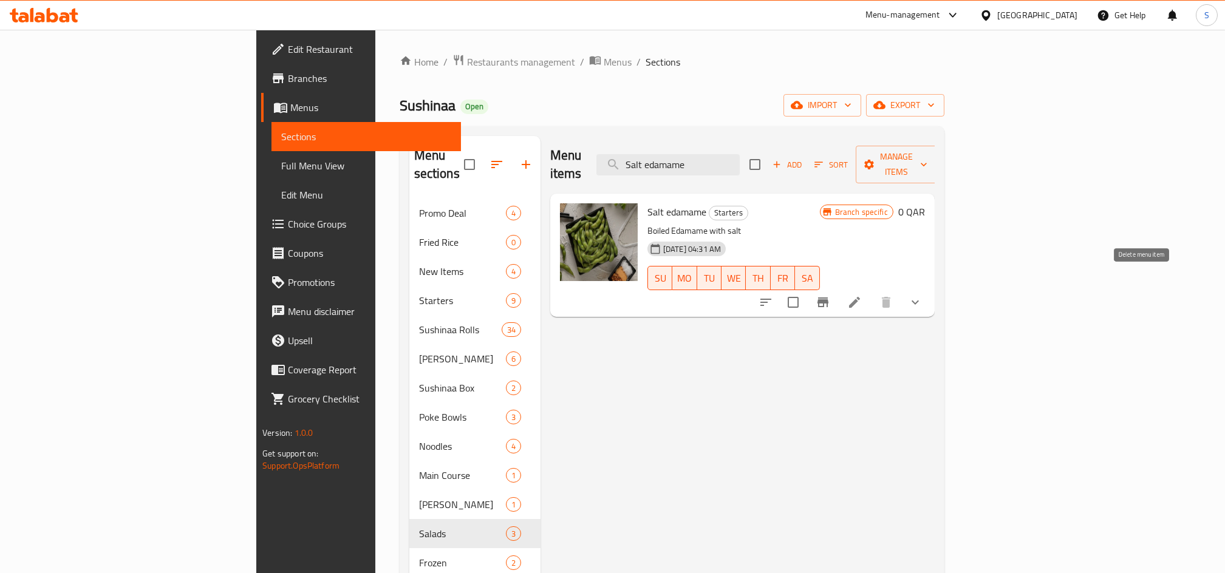
type input "Salt edamame"
click at [862, 295] on icon at bounding box center [854, 302] width 15 height 15
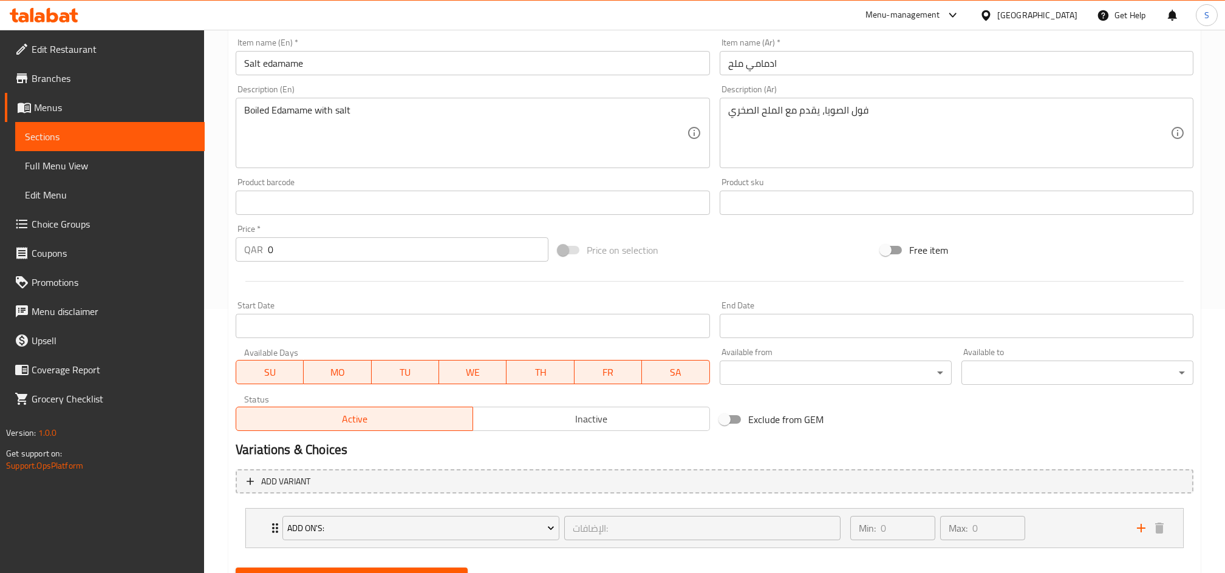
scroll to position [322, 0]
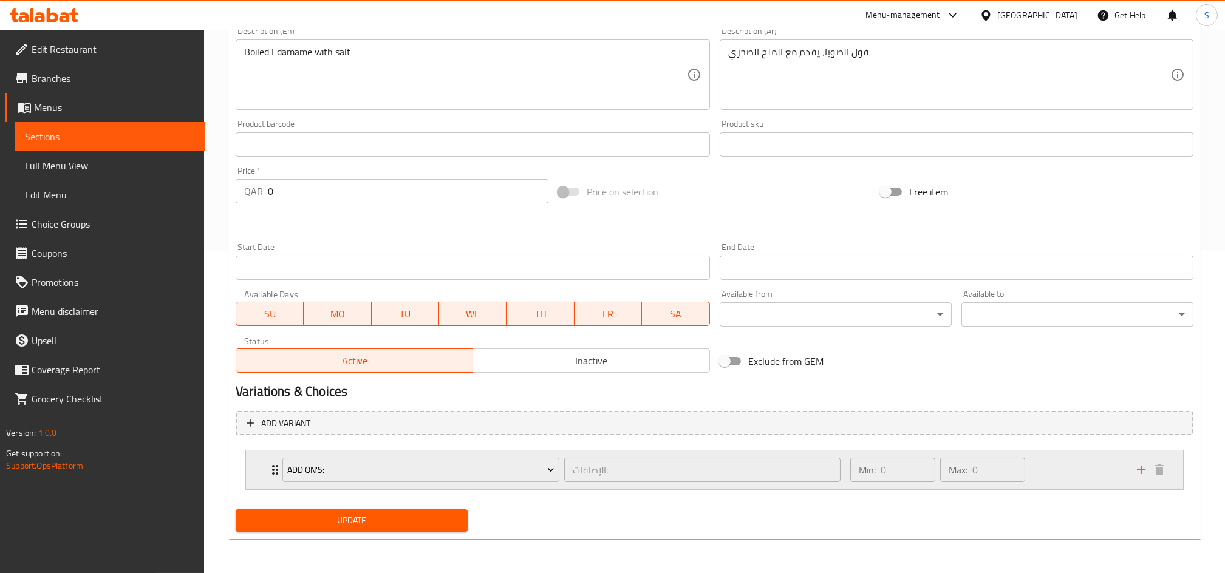
click at [889, 484] on div "Min: 0 ​ Max: 0 ​" at bounding box center [937, 470] width 185 height 34
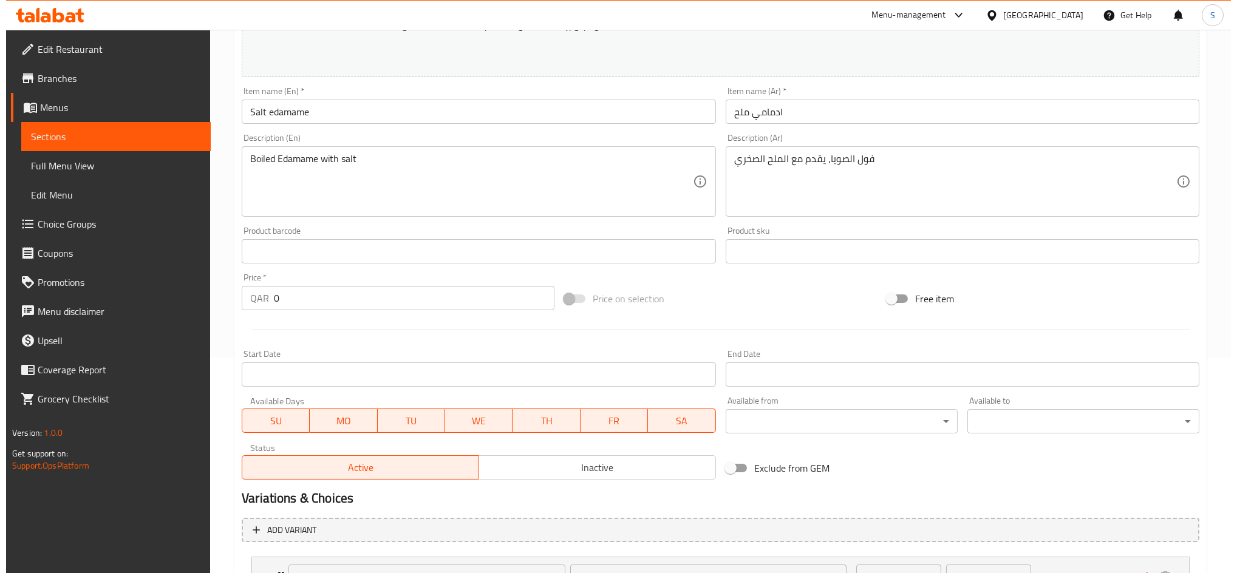
scroll to position [106, 0]
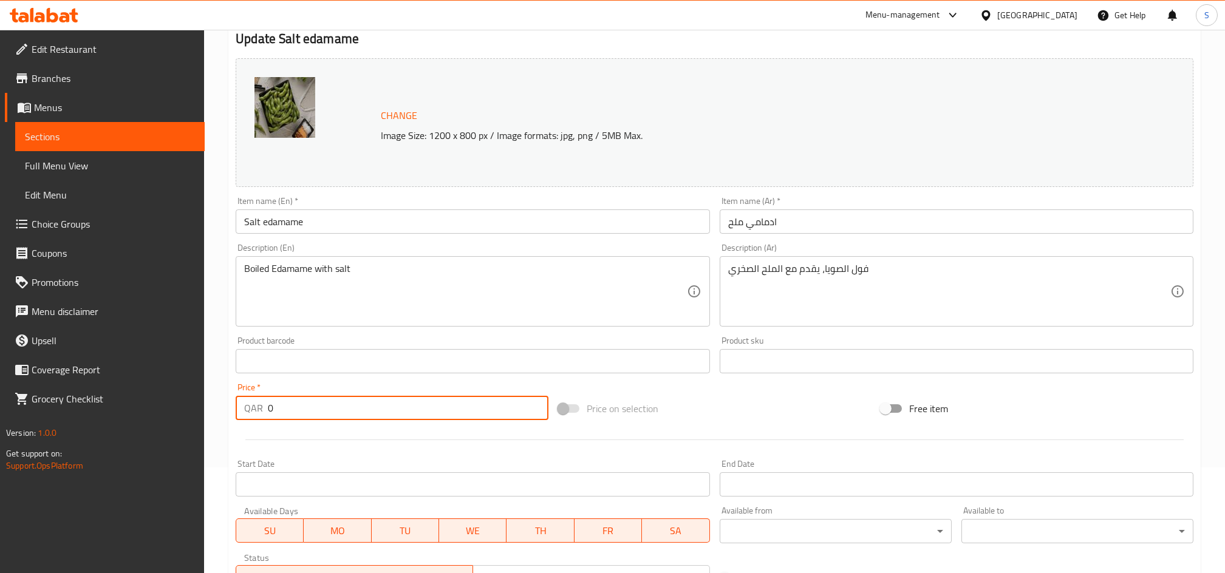
drag, startPoint x: 293, startPoint y: 409, endPoint x: 266, endPoint y: 413, distance: 27.7
click at [182, 396] on div "Edit Restaurant Branches Menus Sections Full Menu View Edit Menu Choice Groups …" at bounding box center [612, 410] width 1225 height 973
paste input "3"
type input "30"
click at [614, 464] on div "Start Date Start Date" at bounding box center [473, 478] width 474 height 37
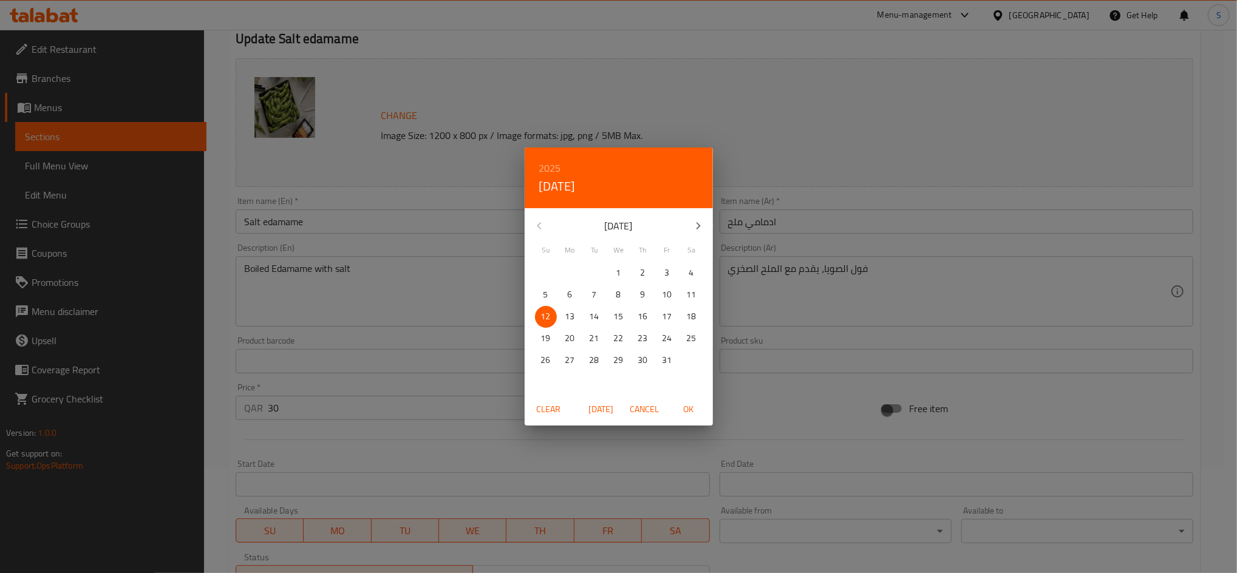
click at [409, 445] on div "2025 Sun, Oct 12 October 2025 Su Mo Tu We Th Fr Sa 28 29 30 1 2 3 4 5 6 7 8 9 1…" at bounding box center [618, 286] width 1237 height 573
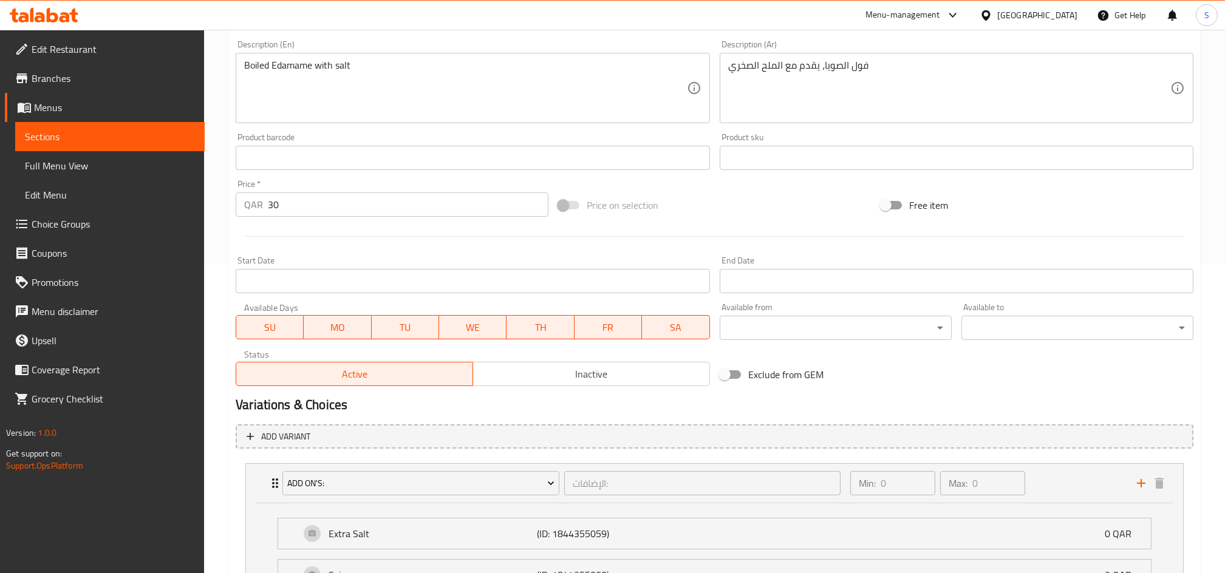
scroll to position [430, 0]
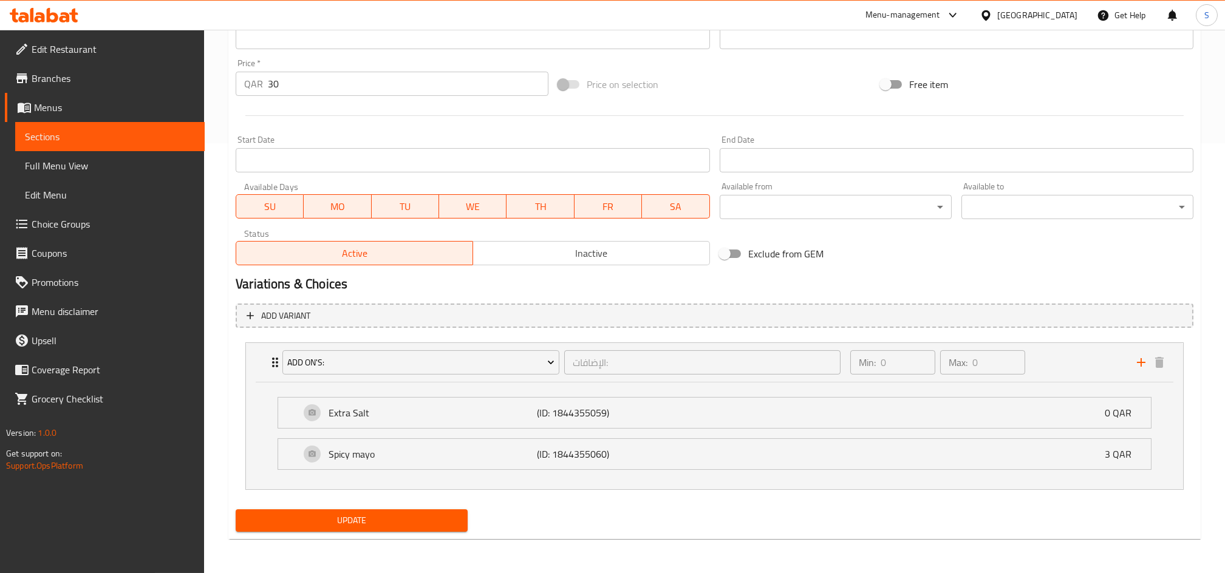
click at [432, 508] on div "Update" at bounding box center [352, 521] width 242 height 32
click at [431, 515] on span "Update" at bounding box center [351, 520] width 212 height 15
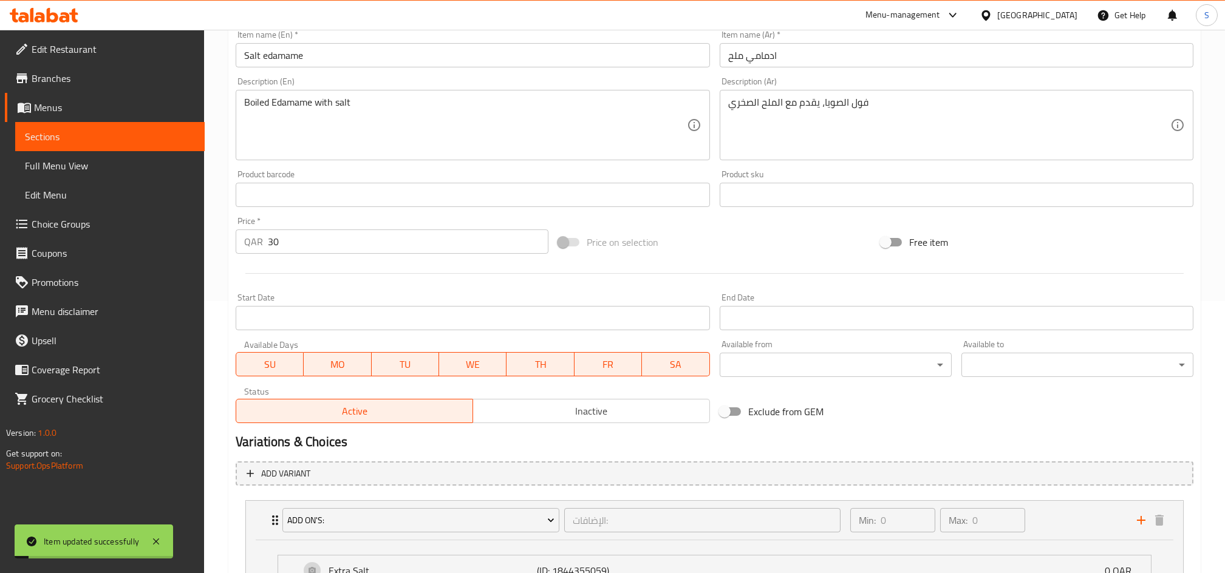
scroll to position [25, 0]
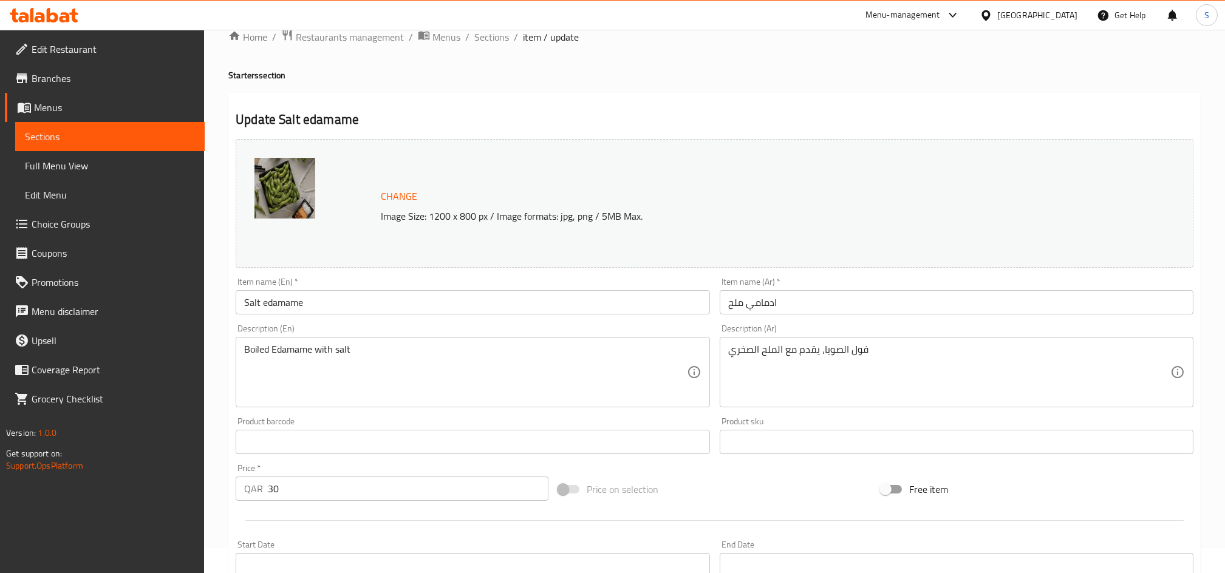
drag, startPoint x: 514, startPoint y: 239, endPoint x: 623, endPoint y: 171, distance: 128.7
click at [622, 171] on div "Change Image Size: 1200 x 800 px / Image formats: jpg, png / 5MB Max." at bounding box center [714, 203] width 957 height 129
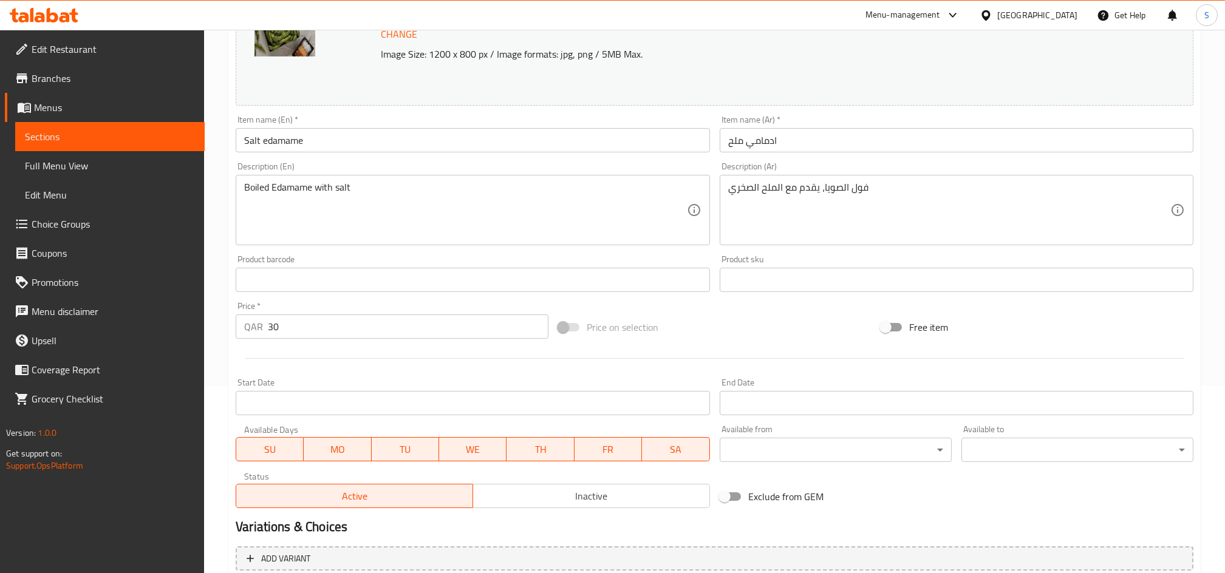
scroll to position [0, 0]
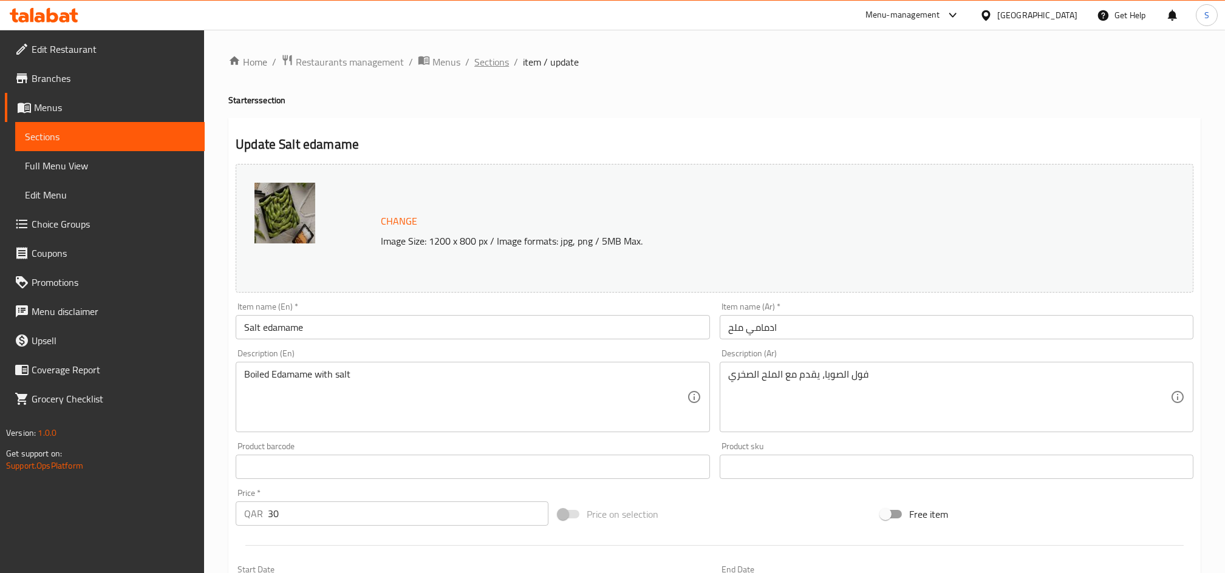
click at [493, 61] on span "Sections" at bounding box center [491, 62] width 35 height 15
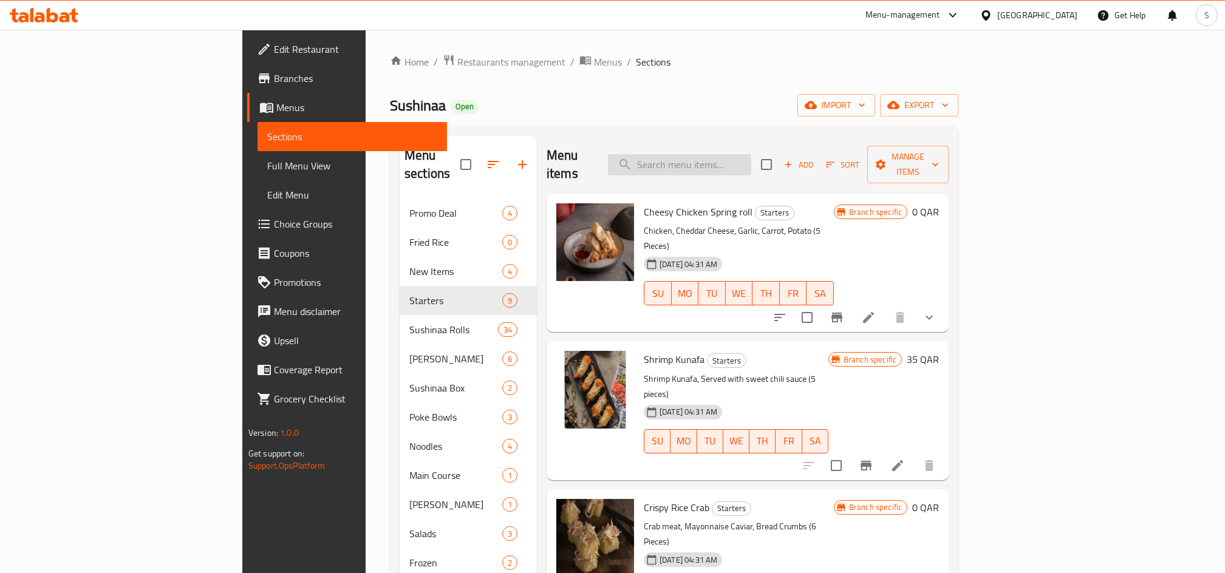
click at [751, 159] on input "search" at bounding box center [679, 164] width 143 height 21
paste input "Spicy edamame"
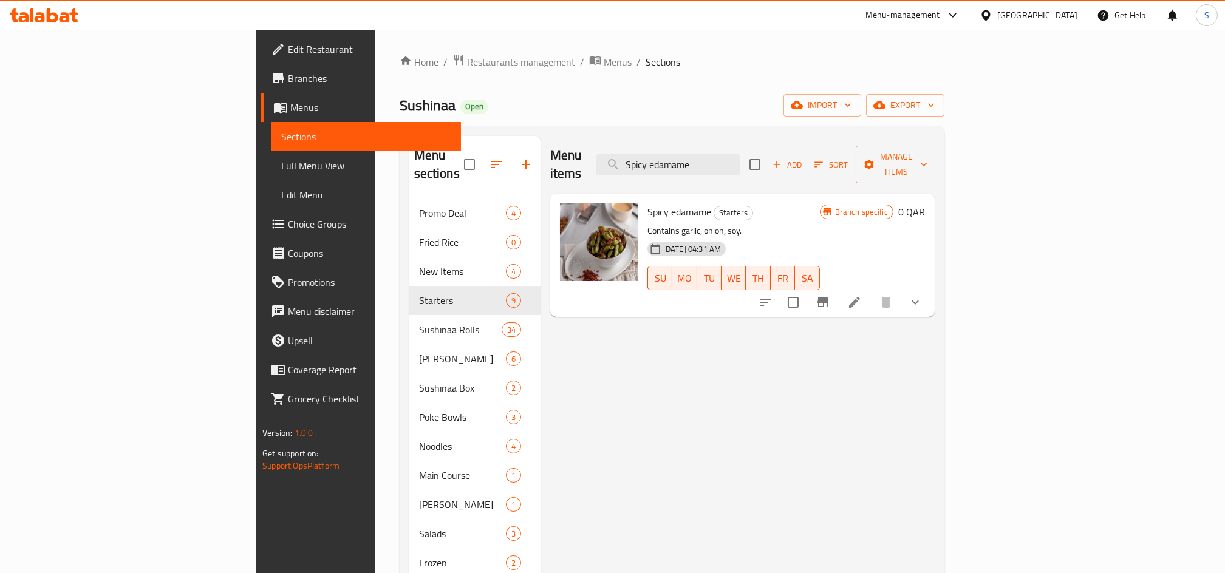
type input "Spicy edamame"
click at [862, 295] on icon at bounding box center [854, 302] width 15 height 15
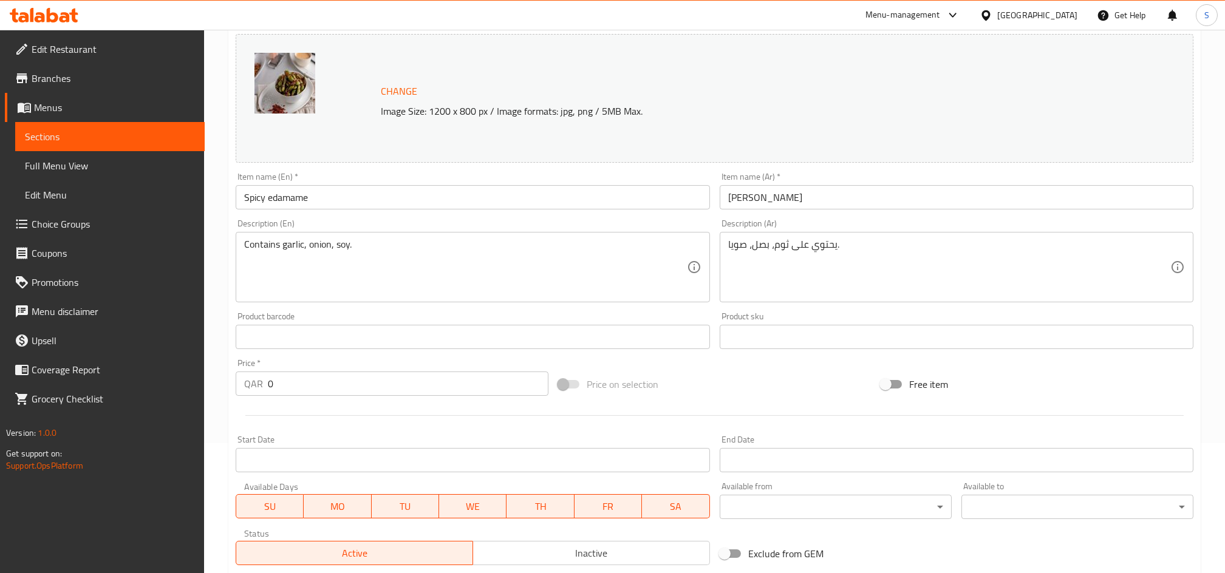
scroll to position [322, 0]
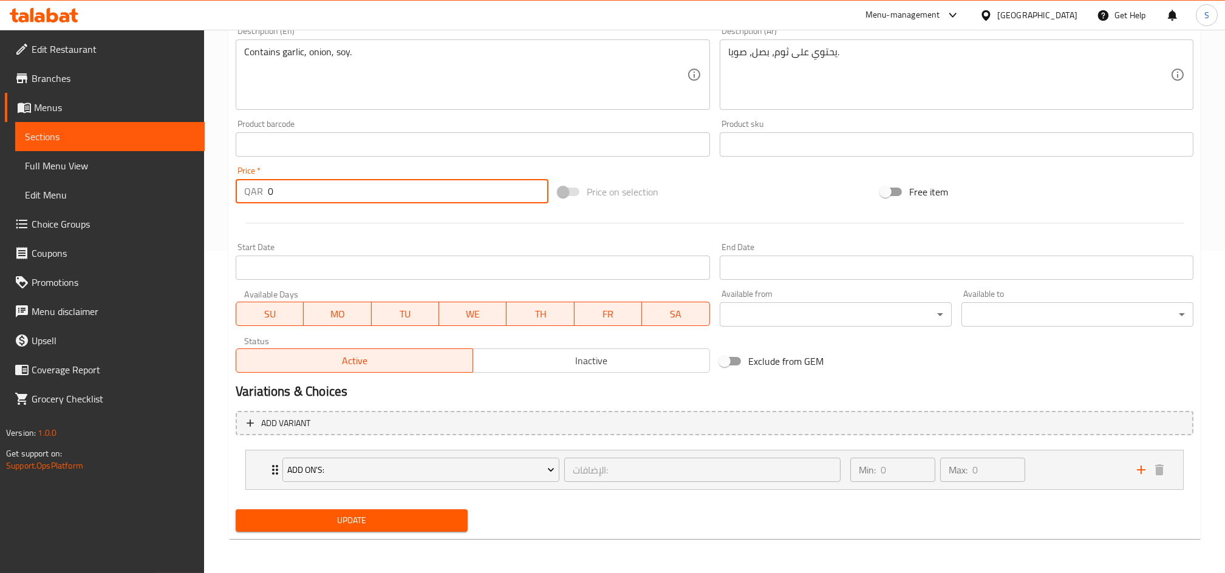
drag, startPoint x: 296, startPoint y: 190, endPoint x: 143, endPoint y: 200, distance: 154.0
click at [56, 185] on div "Edit Restaurant Branches Menus Sections Full Menu View Edit Menu Choice Groups …" at bounding box center [612, 140] width 1225 height 866
paste input "4"
type input "40"
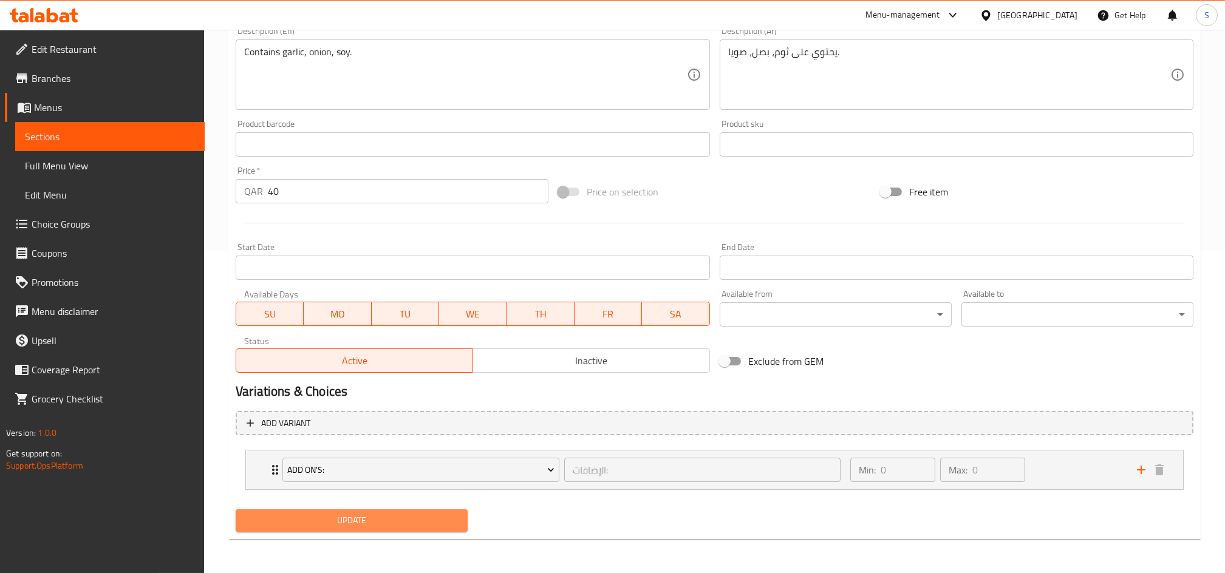
click at [432, 522] on span "Update" at bounding box center [351, 520] width 212 height 15
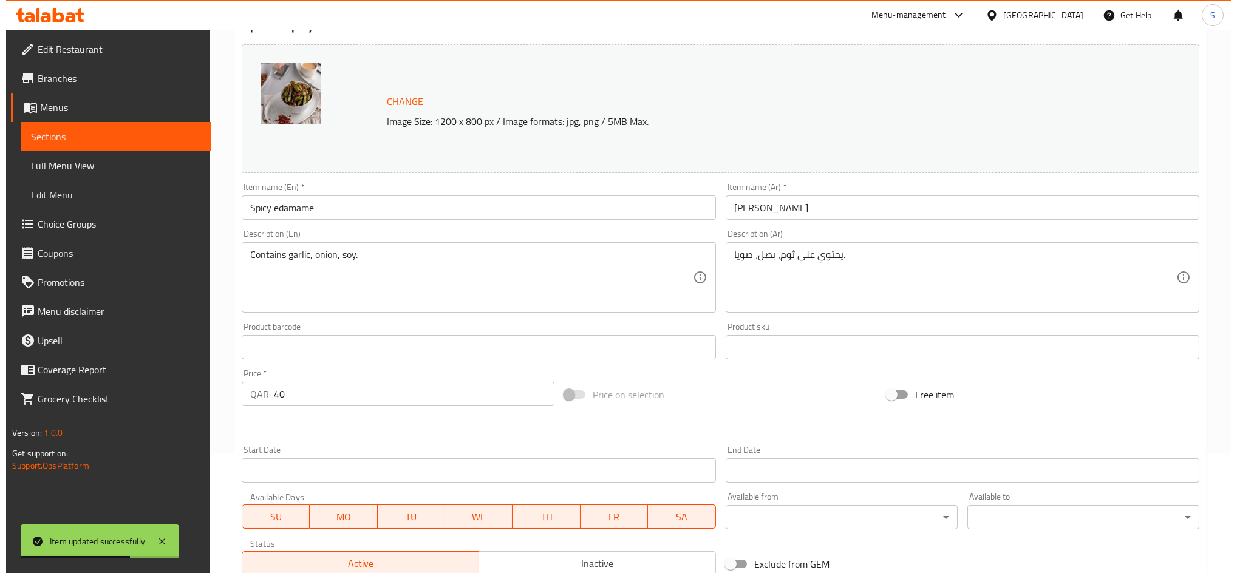
scroll to position [0, 0]
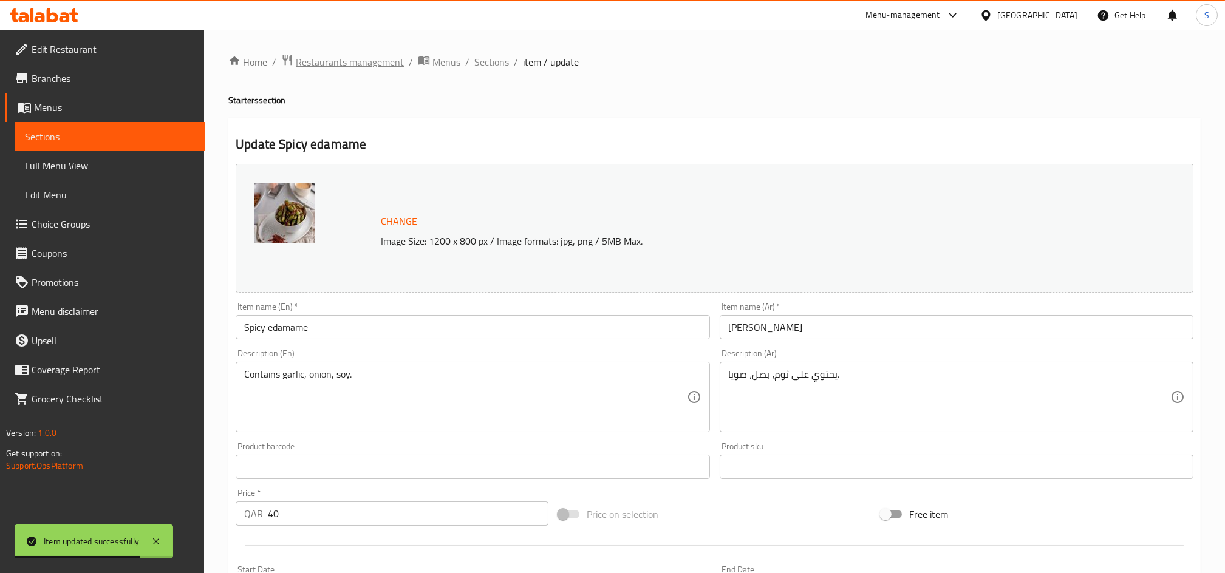
click at [401, 66] on span "Restaurants management" at bounding box center [350, 62] width 108 height 15
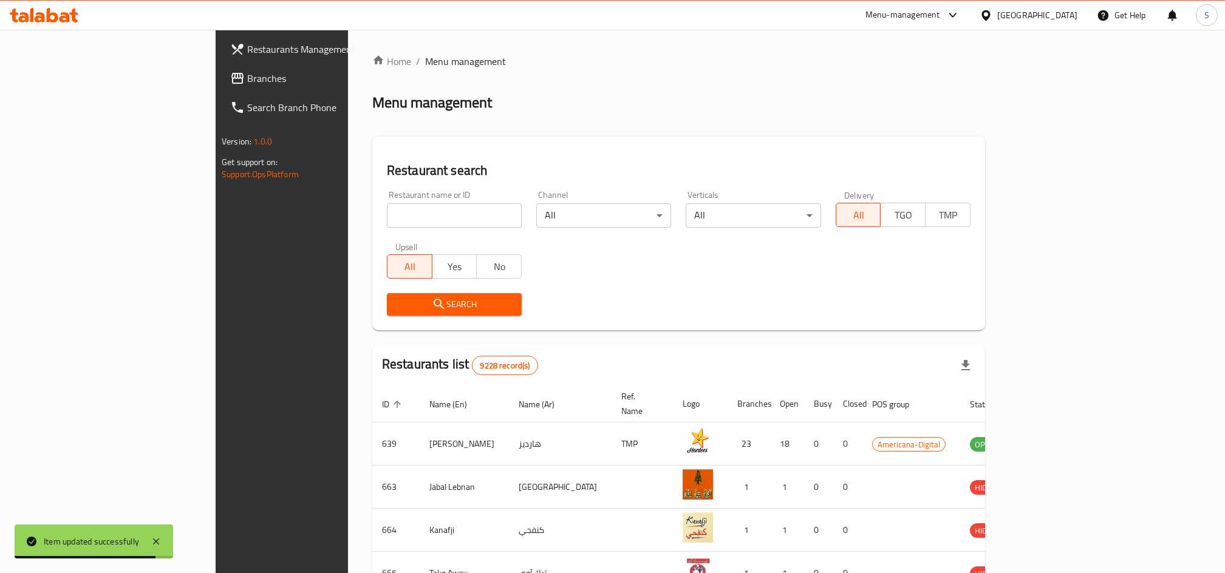
click at [430, 220] on input "search" at bounding box center [454, 215] width 135 height 24
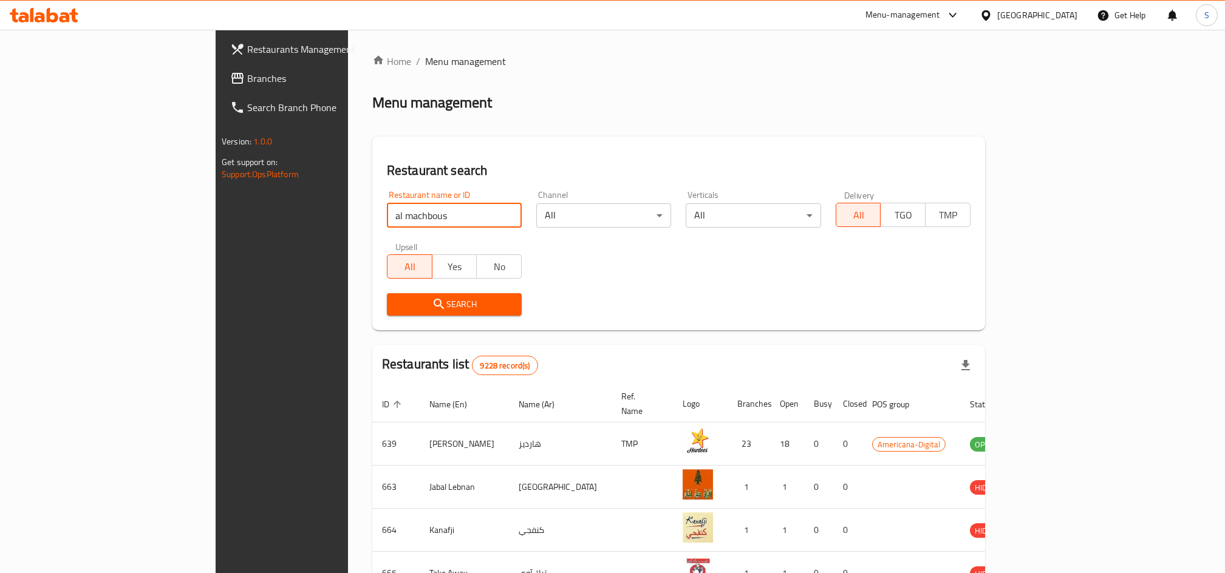
type input "al machbous"
click button "Search" at bounding box center [454, 304] width 135 height 22
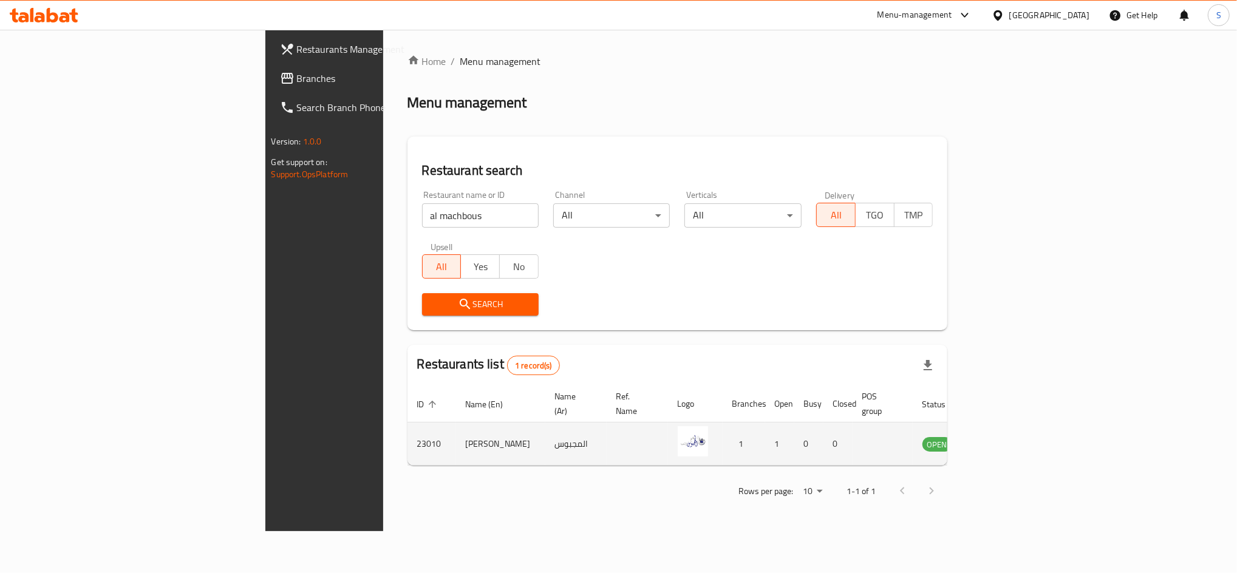
click at [1018, 423] on td "enhanced table" at bounding box center [997, 444] width 42 height 43
click at [1001, 437] on icon "enhanced table" at bounding box center [993, 444] width 15 height 15
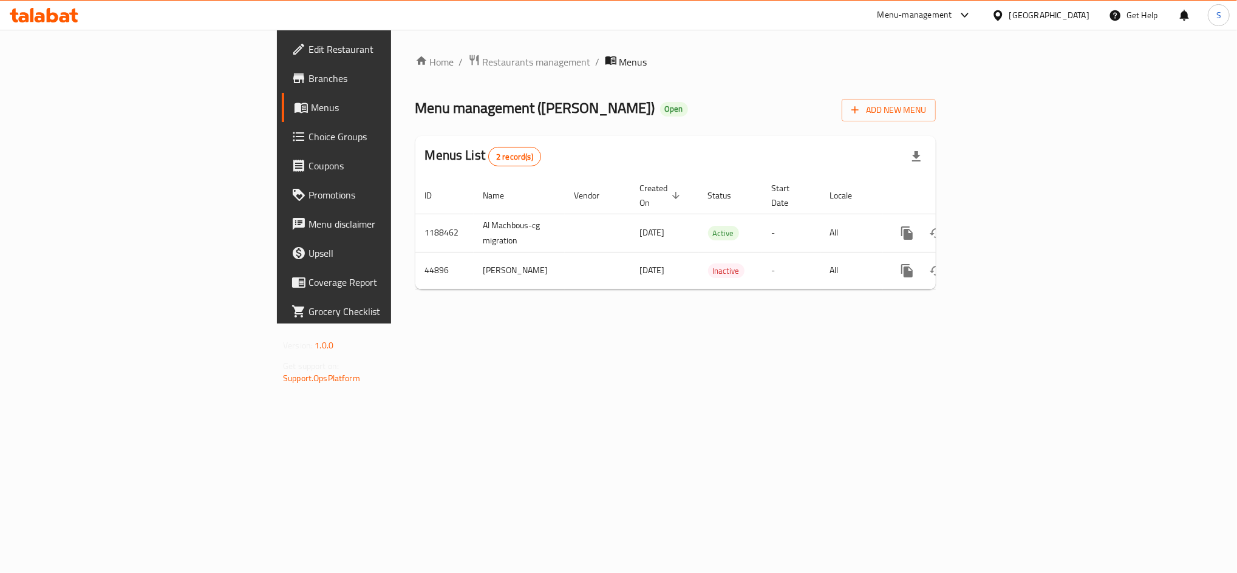
click at [308, 76] on span "Branches" at bounding box center [390, 78] width 165 height 15
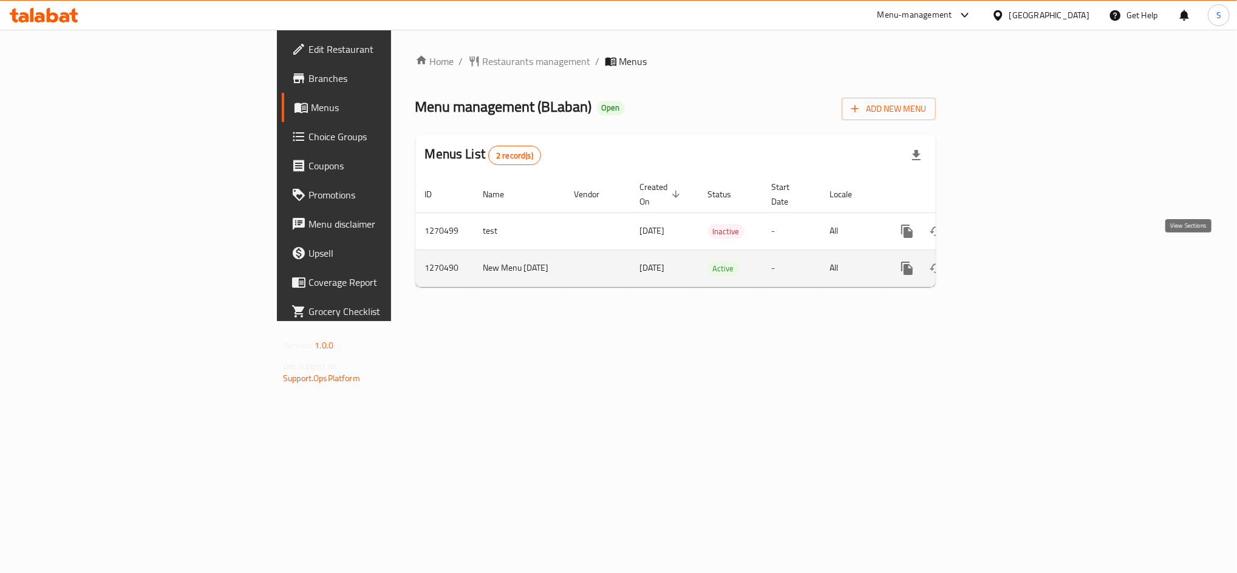
click at [1002, 261] on icon "enhanced table" at bounding box center [994, 268] width 15 height 15
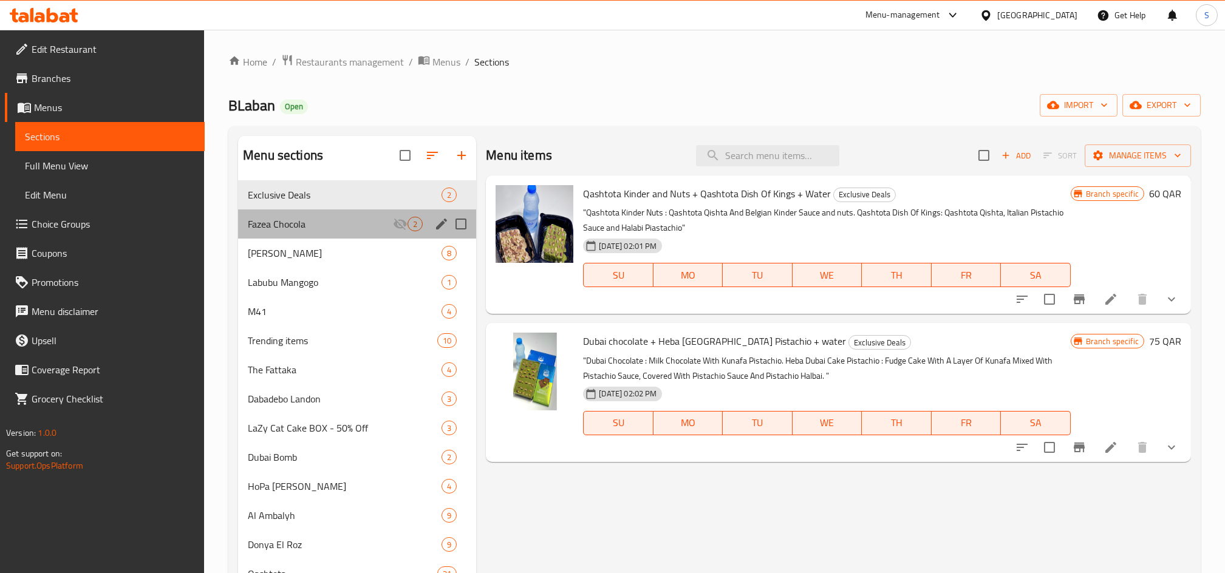
click at [353, 236] on div "Fazea Chocola 2" at bounding box center [357, 223] width 238 height 29
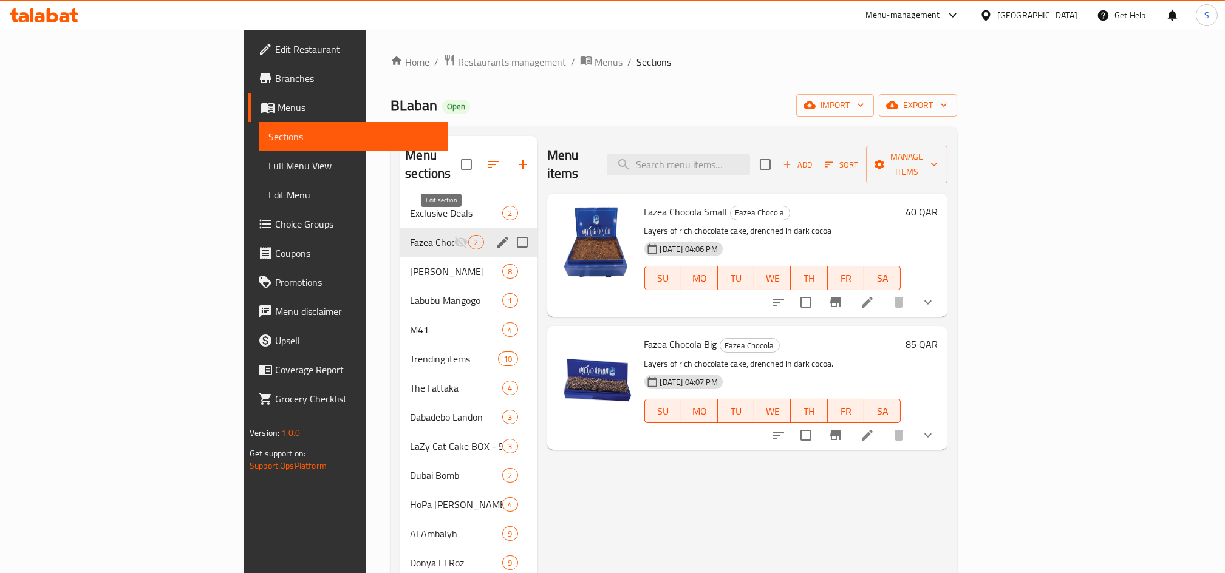
click at [495, 235] on icon "edit" at bounding box center [502, 242] width 15 height 15
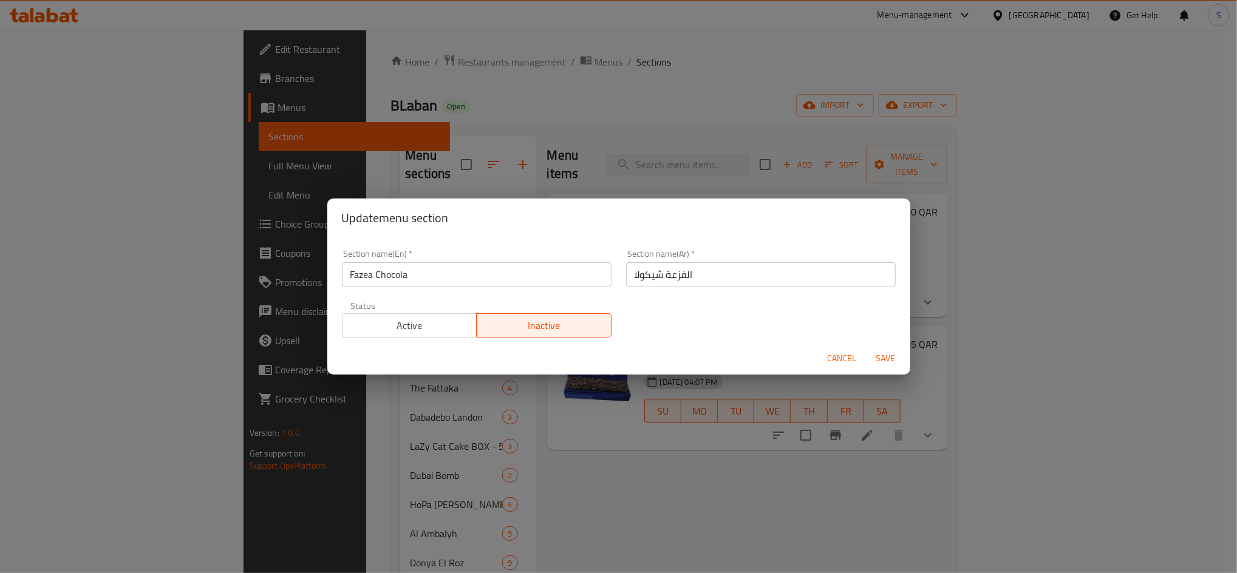
click at [420, 319] on span "Active" at bounding box center [409, 326] width 125 height 18
click at [879, 355] on span "Save" at bounding box center [885, 358] width 29 height 15
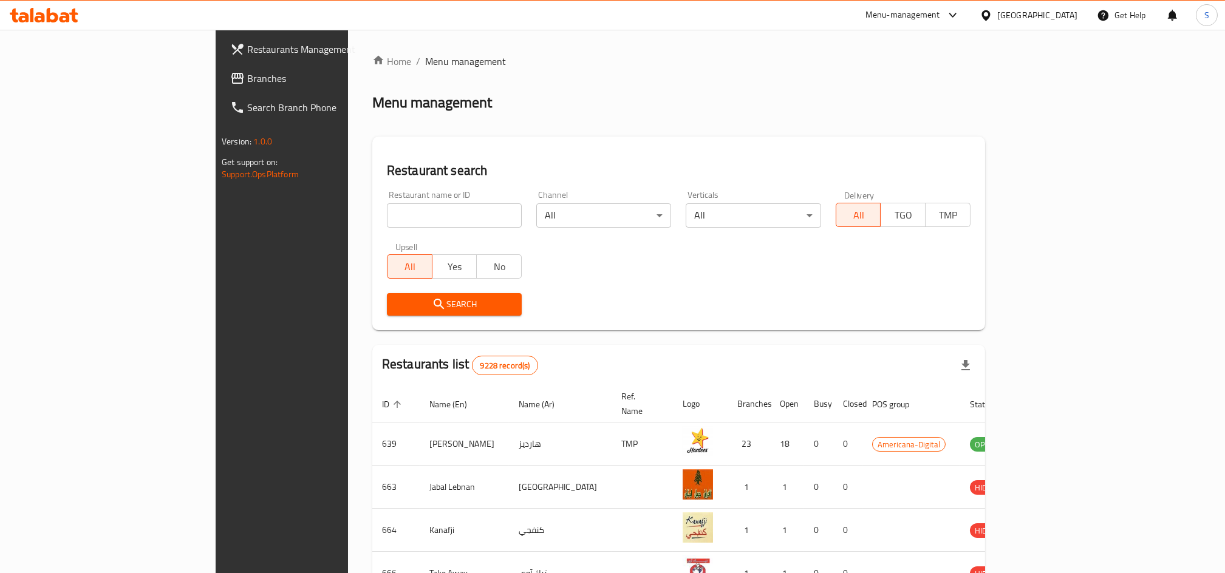
click at [387, 212] on input "search" at bounding box center [454, 215] width 135 height 24
click button "Search" at bounding box center [454, 304] width 135 height 22
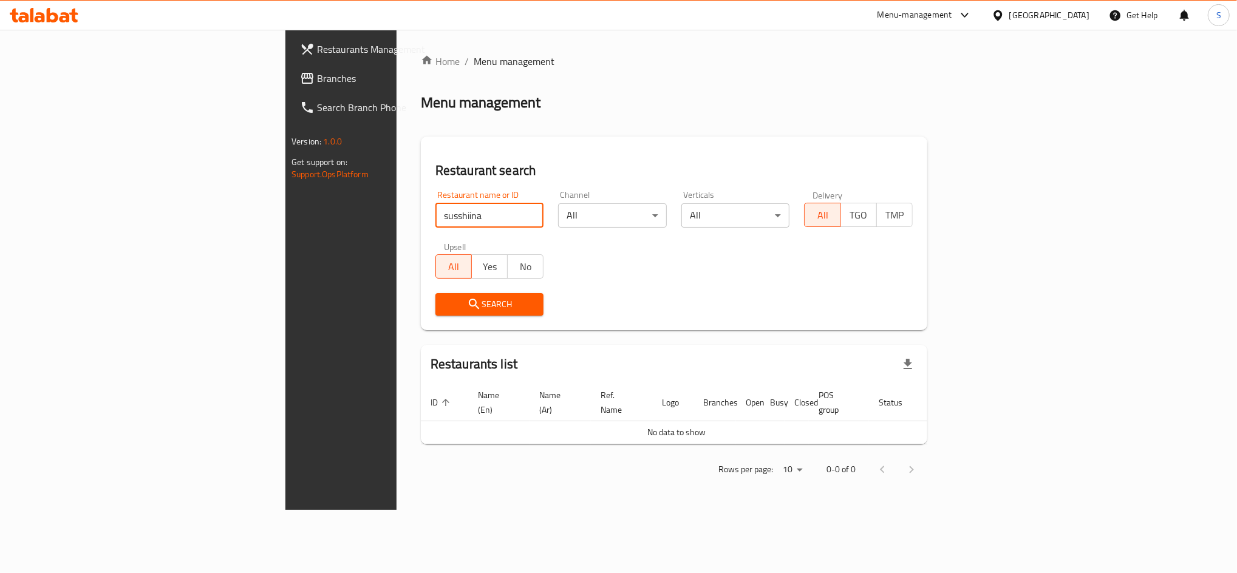
click button "Search" at bounding box center [489, 304] width 109 height 22
type input "sushiiina"
click button "Search" at bounding box center [489, 304] width 109 height 22
drag, startPoint x: 267, startPoint y: 216, endPoint x: 144, endPoint y: 208, distance: 122.9
click at [285, 208] on div "Restaurants Management Branches Search Branch Phone Version: 1.0.0 Get support …" at bounding box center [618, 270] width 666 height 480
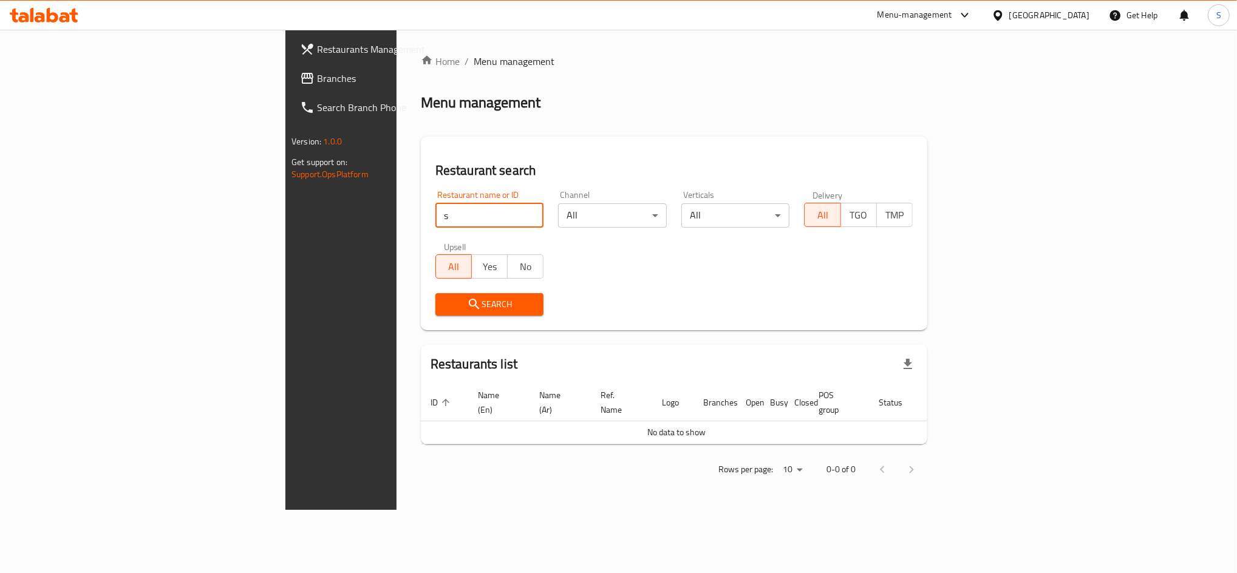
type input "s"
click button "Search" at bounding box center [489, 304] width 109 height 22
type input "s"
click at [913, 199] on div "All TGO TMP" at bounding box center [858, 209] width 109 height 36
click at [317, 53] on span "Restaurants Management" at bounding box center [399, 49] width 165 height 15
